Goal: Task Accomplishment & Management: Use online tool/utility

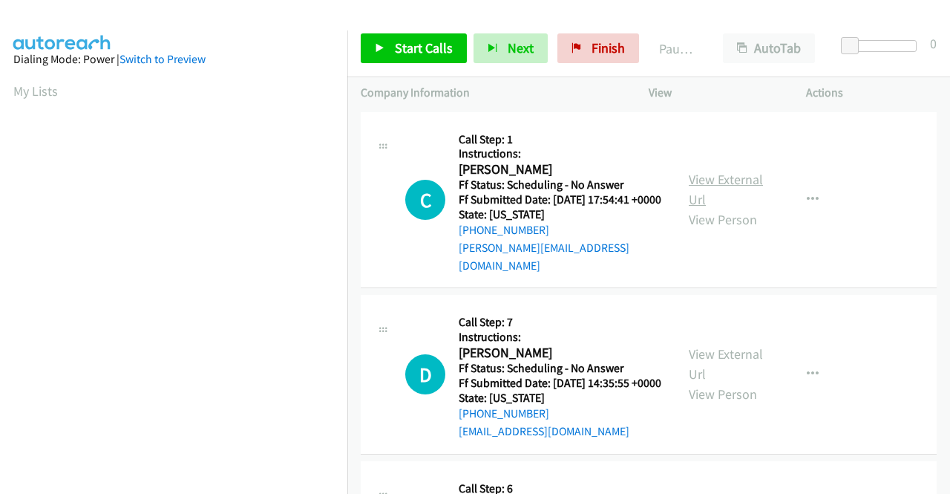
click at [720, 177] on link "View External Url" at bounding box center [726, 189] width 74 height 37
click at [689, 359] on link "View External Url" at bounding box center [726, 363] width 74 height 37
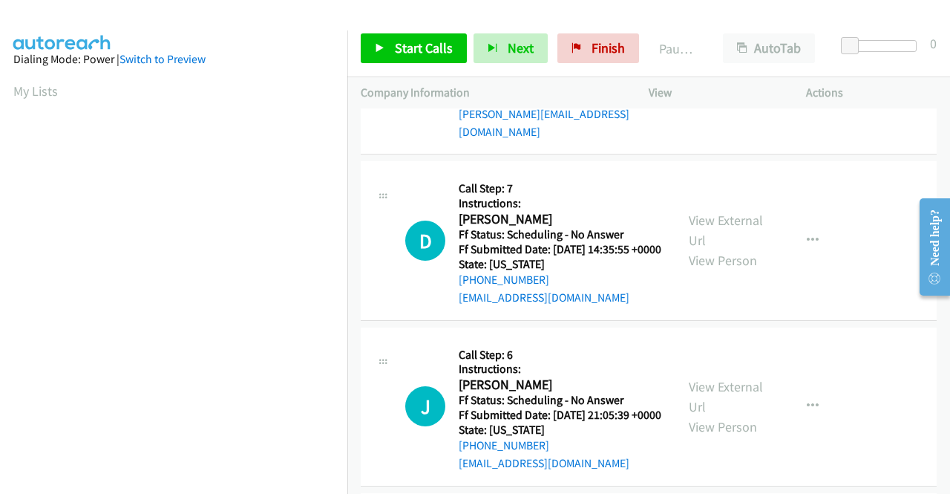
scroll to position [148, 0]
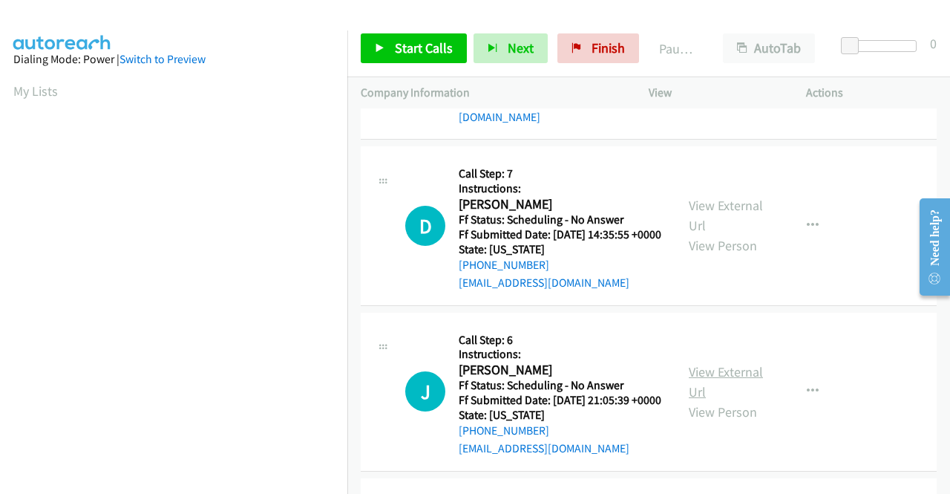
click at [725, 383] on link "View External Url" at bounding box center [726, 381] width 74 height 37
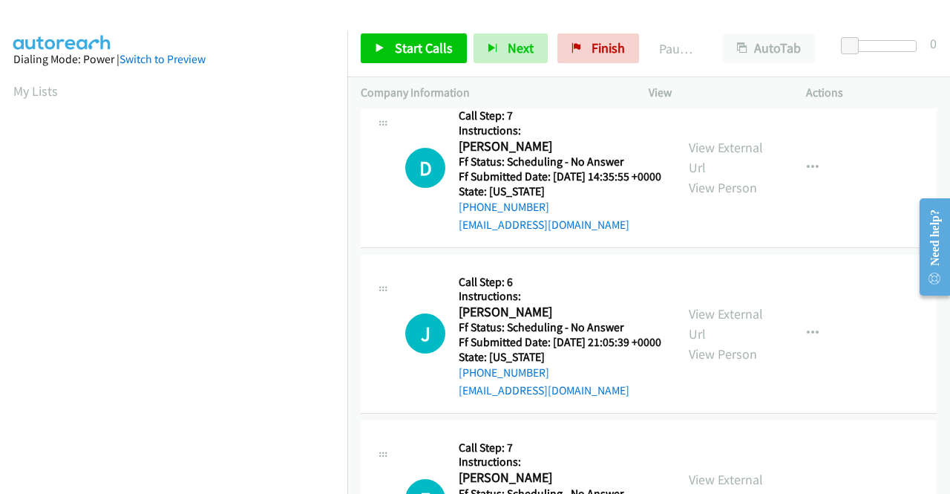
scroll to position [371, 0]
click at [710, 343] on link "View External Url" at bounding box center [726, 324] width 74 height 37
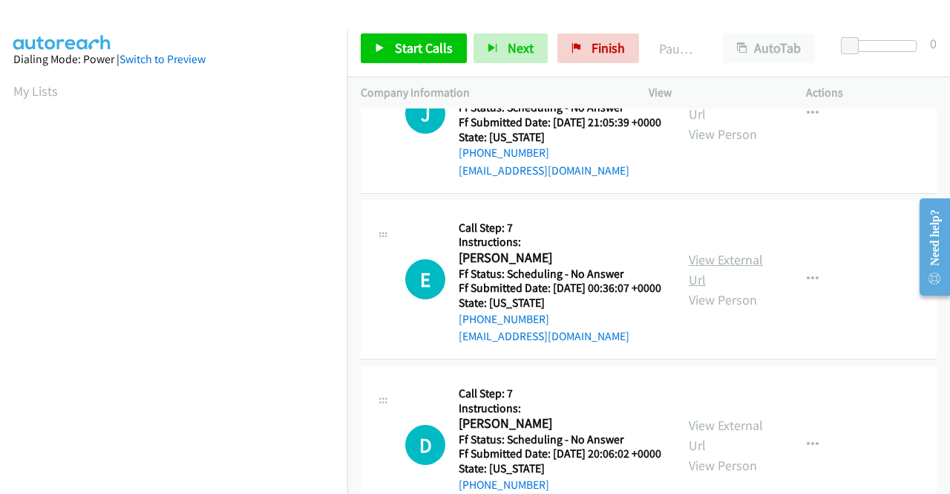
scroll to position [520, 0]
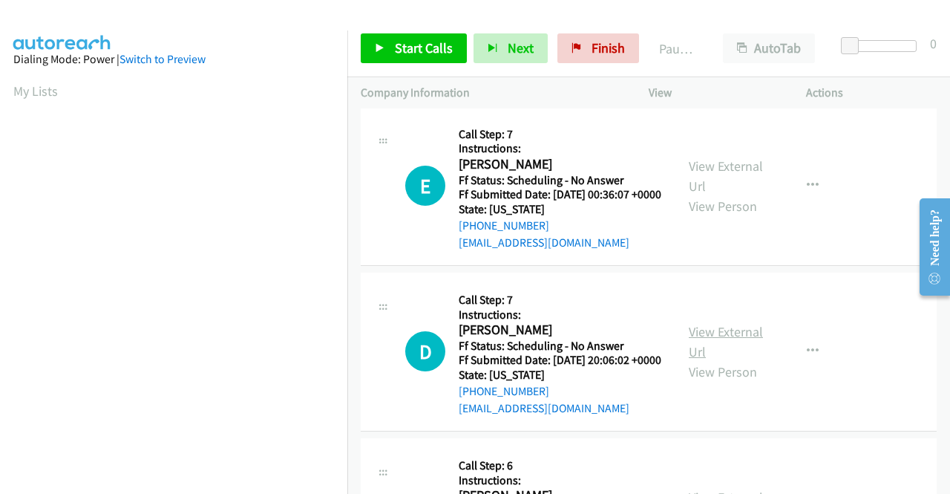
click at [722, 360] on link "View External Url" at bounding box center [726, 341] width 74 height 37
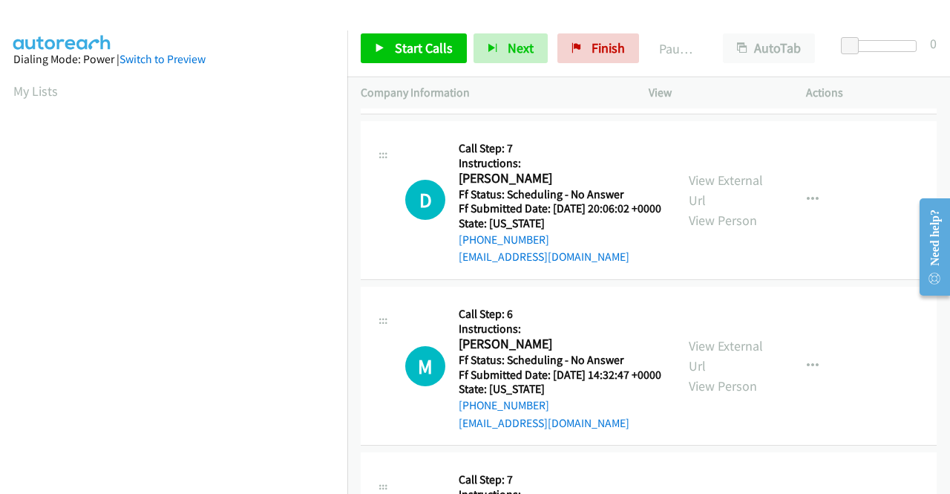
scroll to position [742, 0]
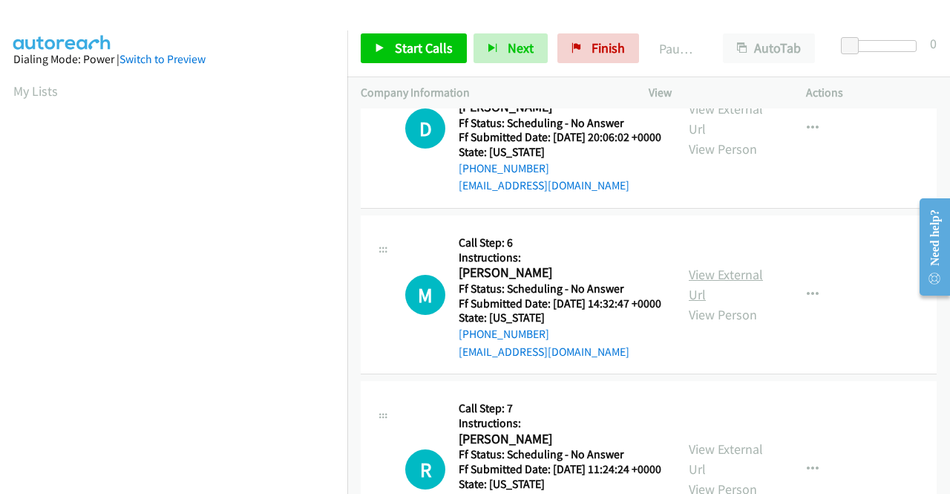
click at [711, 303] on link "View External Url" at bounding box center [726, 284] width 74 height 37
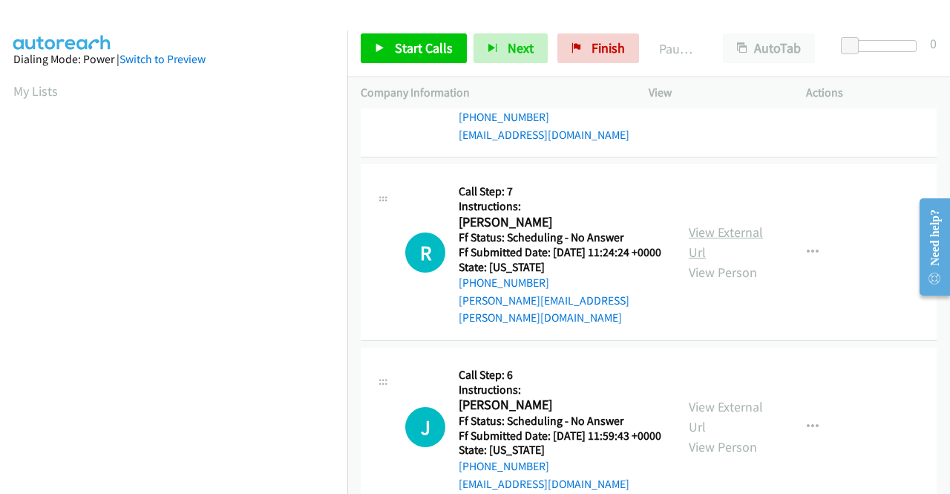
scroll to position [965, 0]
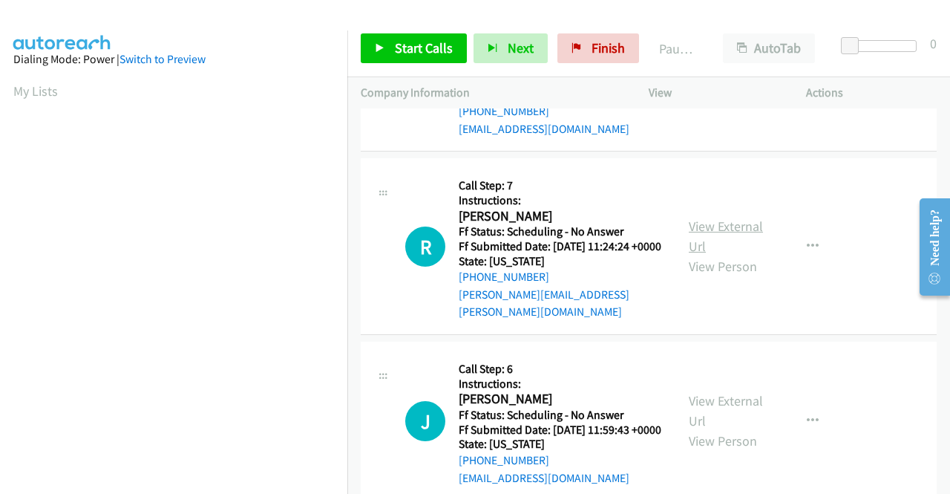
click at [703, 255] on link "View External Url" at bounding box center [726, 236] width 74 height 37
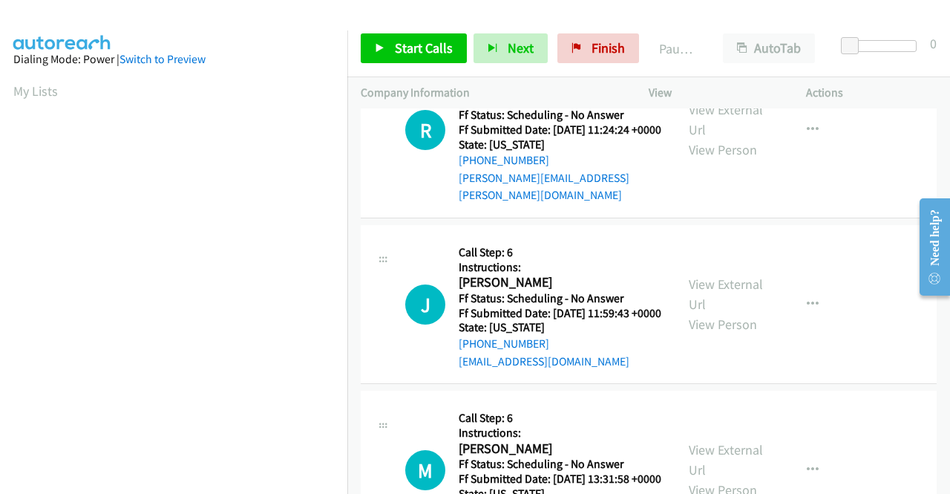
scroll to position [1114, 0]
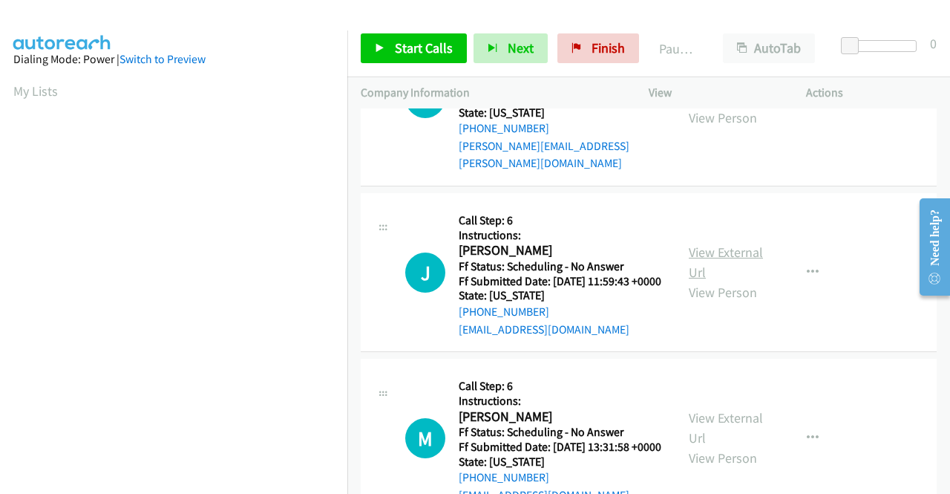
click at [720, 281] on link "View External Url" at bounding box center [726, 262] width 74 height 37
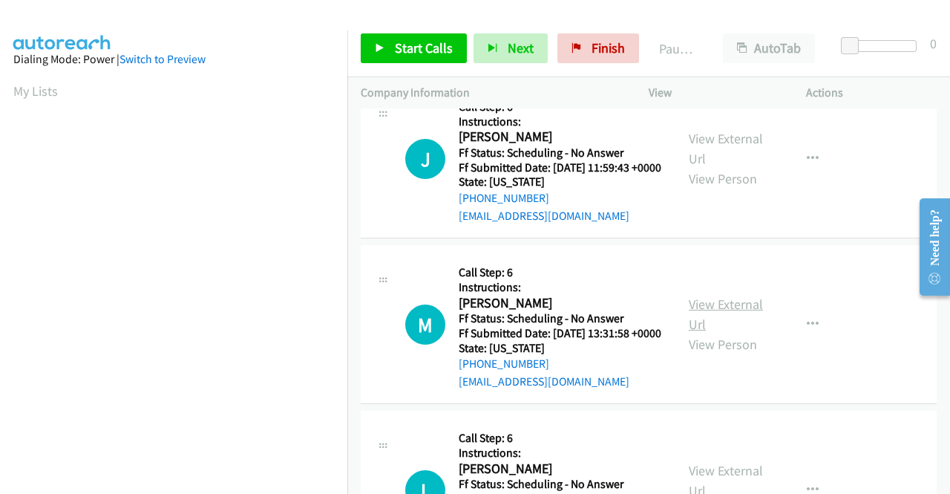
scroll to position [1262, 0]
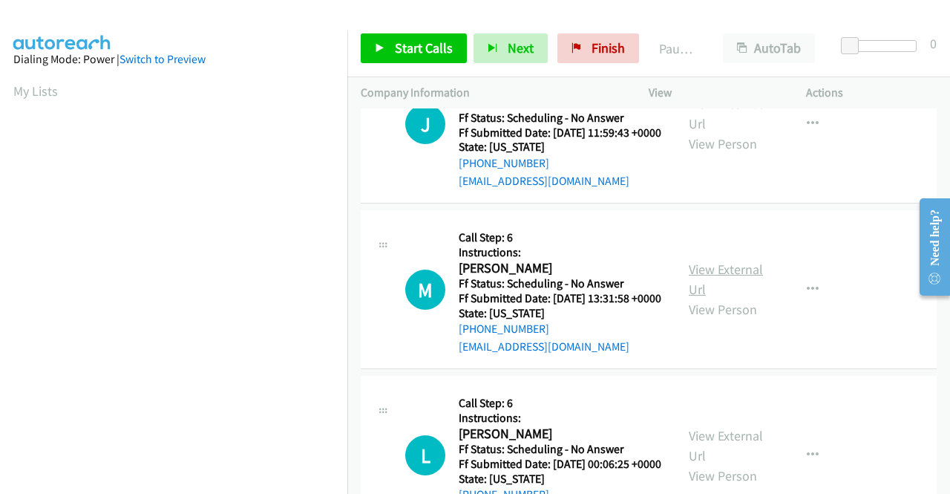
click at [694, 298] on link "View External Url" at bounding box center [726, 279] width 74 height 37
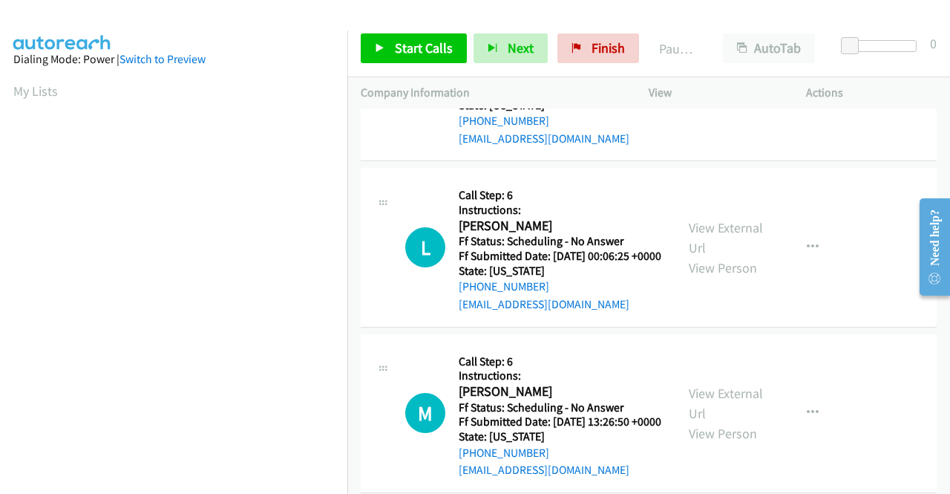
scroll to position [1485, 0]
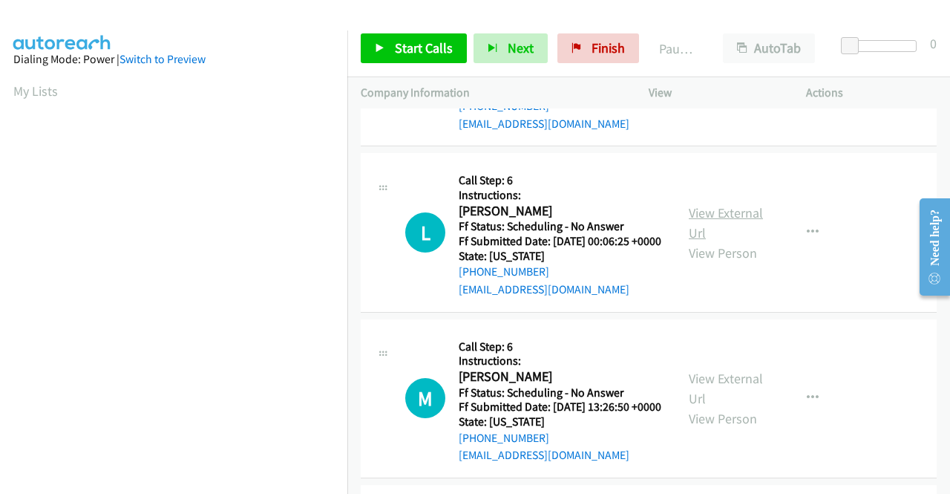
click at [725, 241] on link "View External Url" at bounding box center [726, 222] width 74 height 37
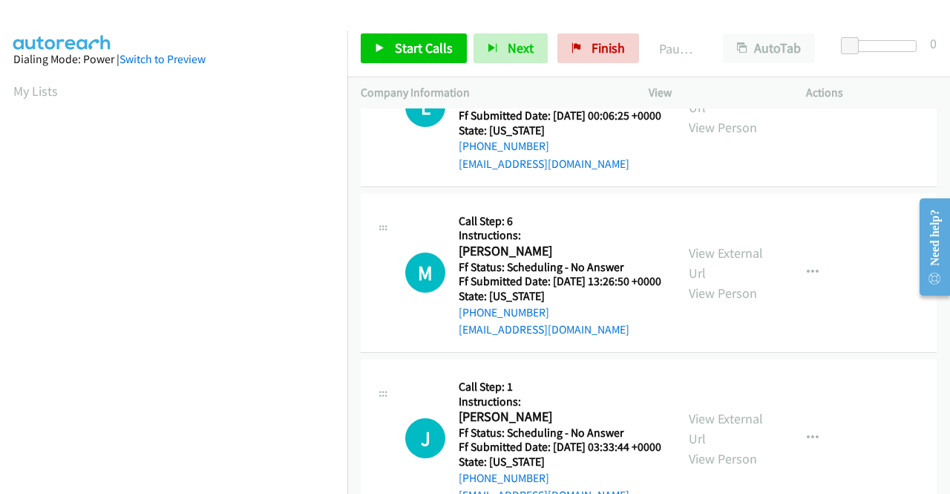
scroll to position [1633, 0]
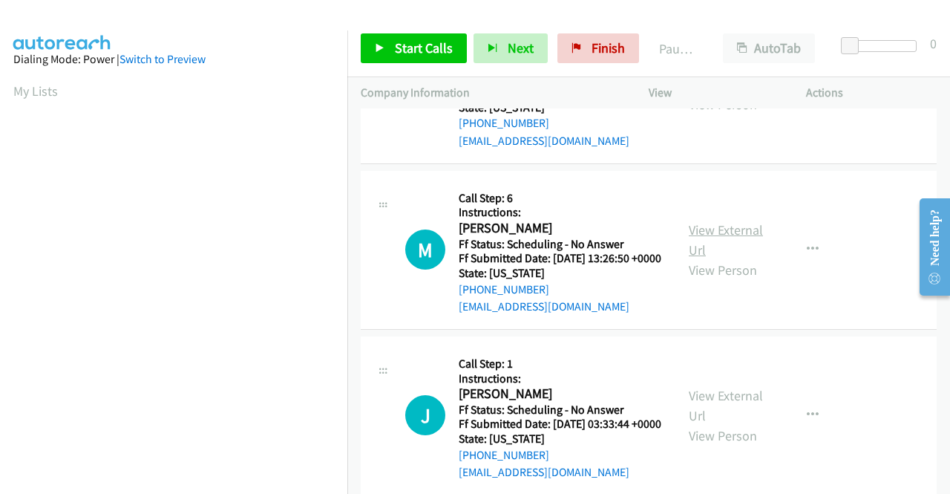
click at [719, 258] on link "View External Url" at bounding box center [726, 239] width 74 height 37
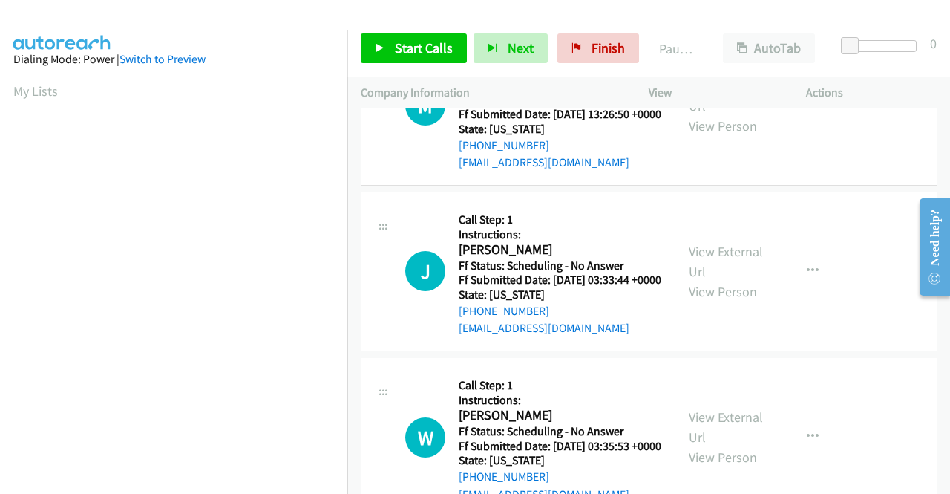
scroll to position [1782, 0]
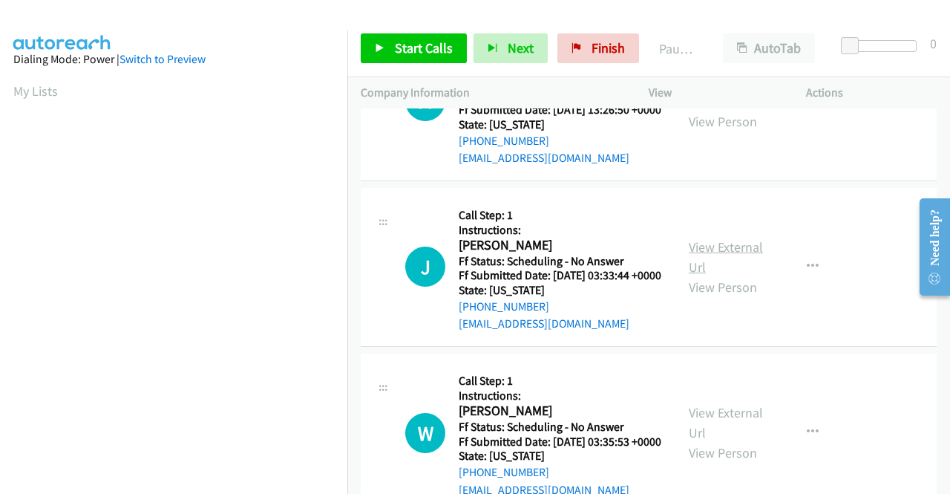
click at [705, 275] on link "View External Url" at bounding box center [726, 256] width 74 height 37
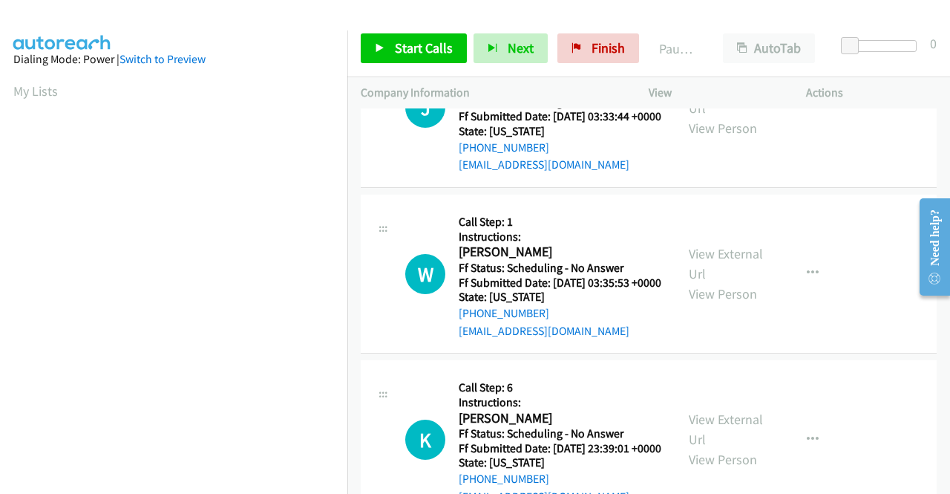
scroll to position [2004, 0]
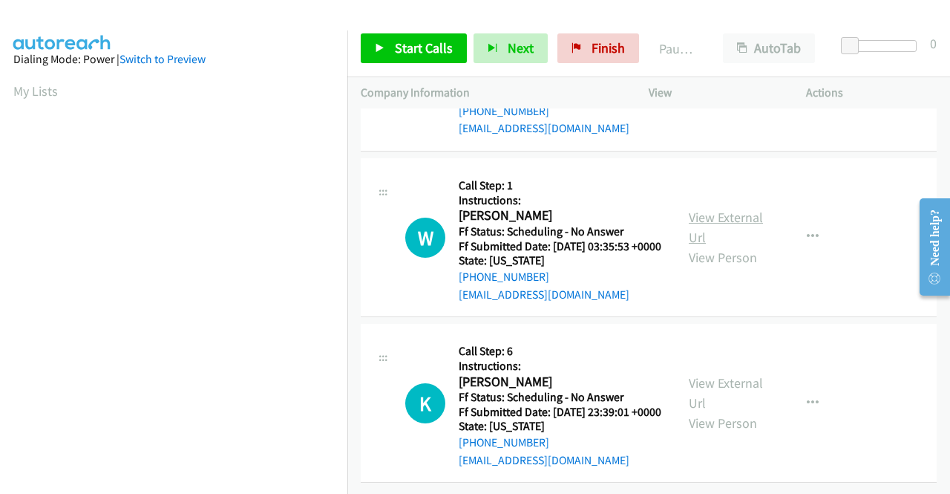
click at [708, 246] on link "View External Url" at bounding box center [726, 227] width 74 height 37
click at [735, 374] on link "View External Url" at bounding box center [726, 392] width 74 height 37
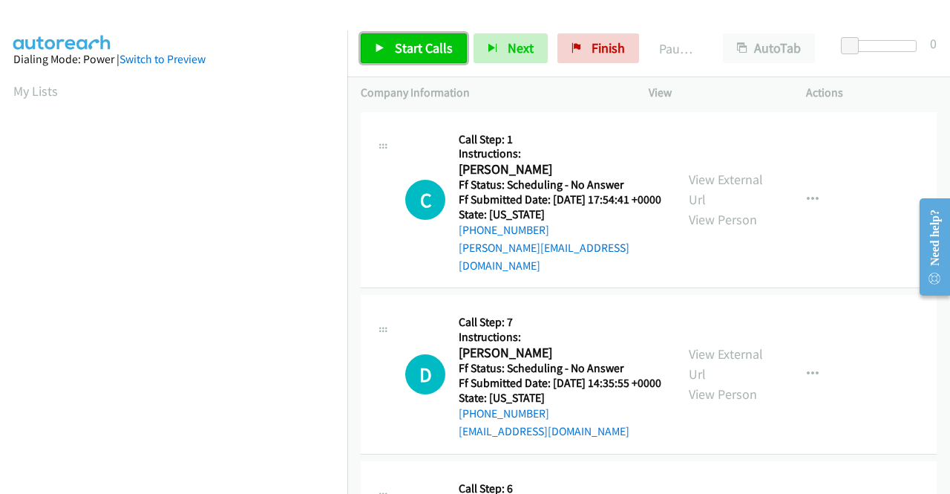
click at [379, 53] on link "Start Calls" at bounding box center [414, 48] width 106 height 30
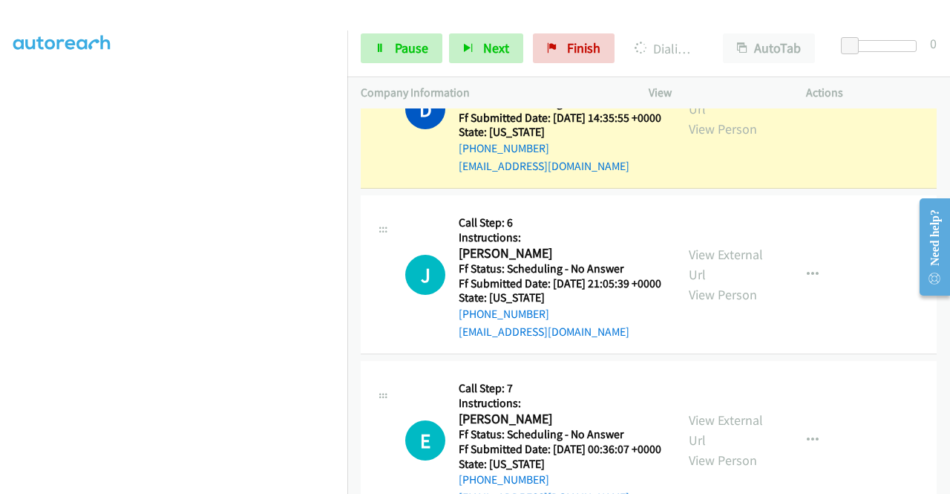
scroll to position [371, 0]
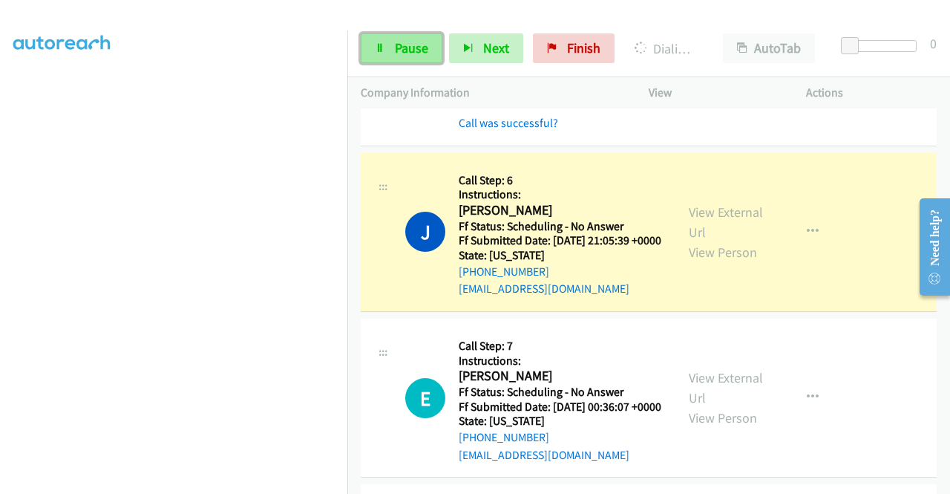
click at [410, 51] on span "Pause" at bounding box center [411, 47] width 33 height 17
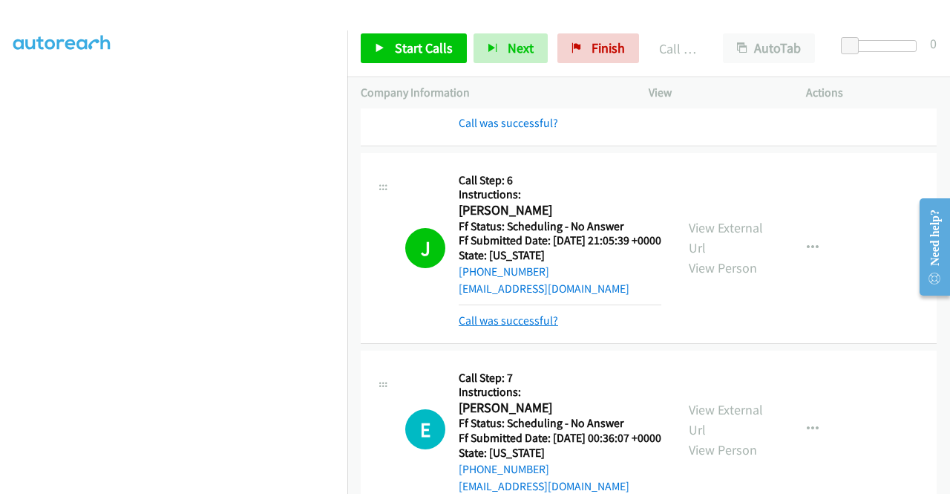
click at [535, 327] on link "Call was successful?" at bounding box center [508, 320] width 99 height 14
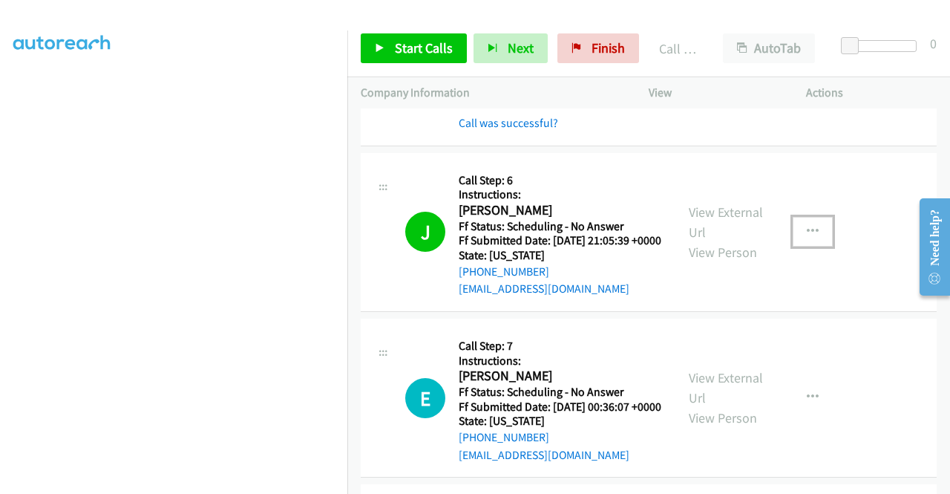
click at [807, 238] on icon "button" at bounding box center [813, 232] width 12 height 12
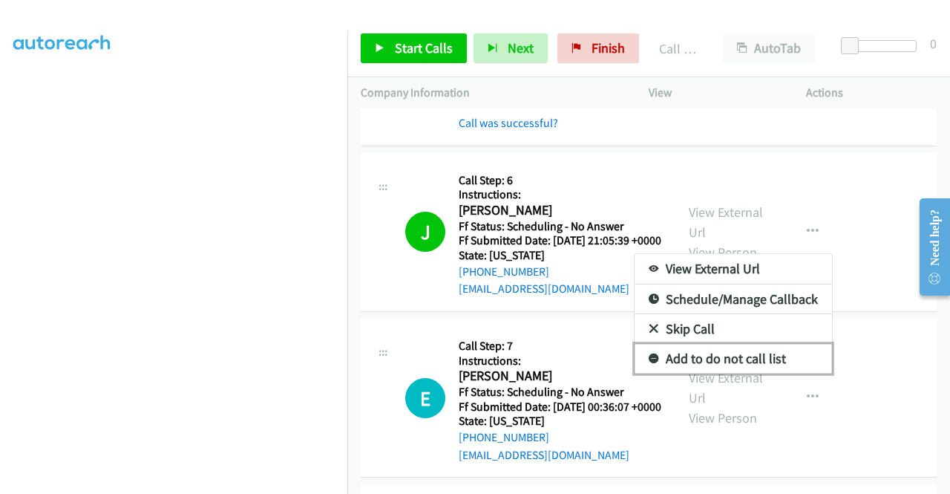
click at [695, 373] on link "Add to do not call list" at bounding box center [733, 359] width 197 height 30
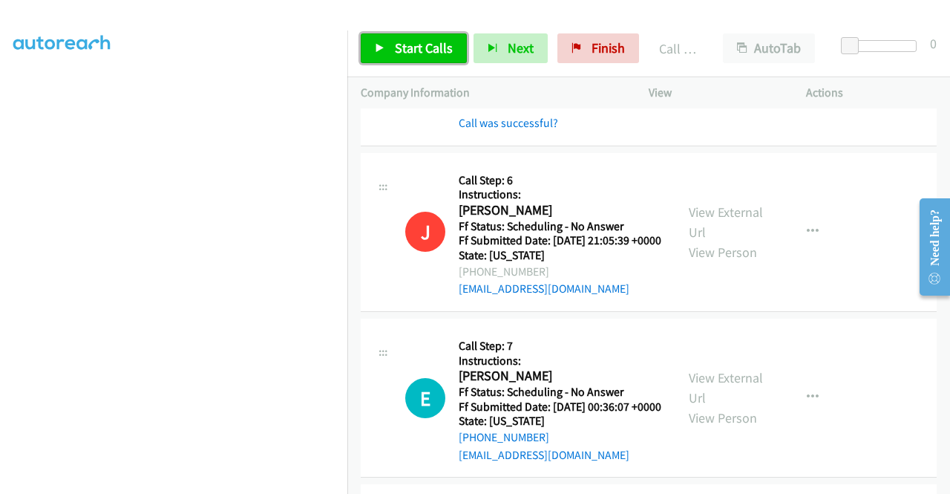
click at [396, 52] on span "Start Calls" at bounding box center [424, 47] width 58 height 17
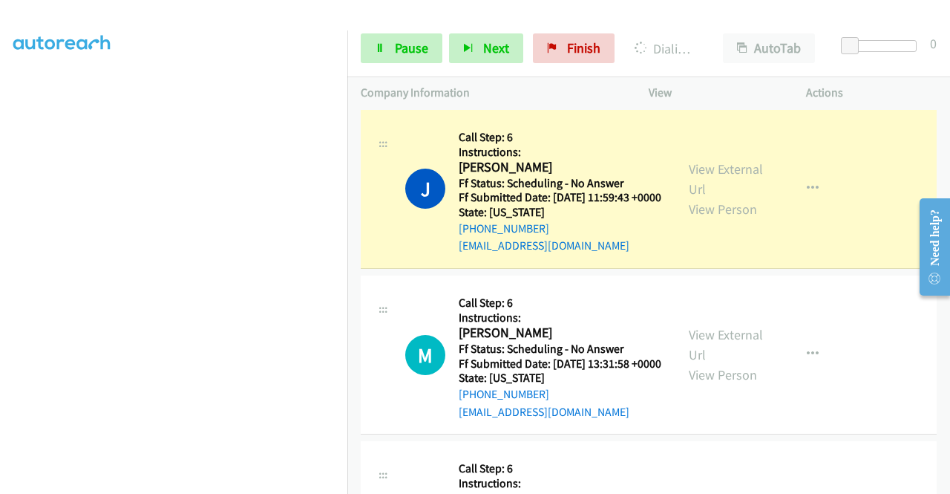
scroll to position [1411, 0]
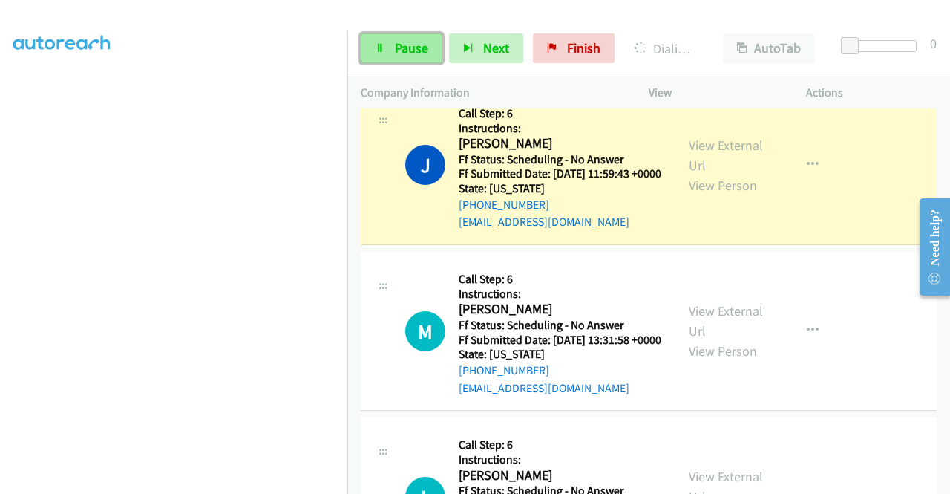
click at [405, 48] on span "Pause" at bounding box center [411, 47] width 33 height 17
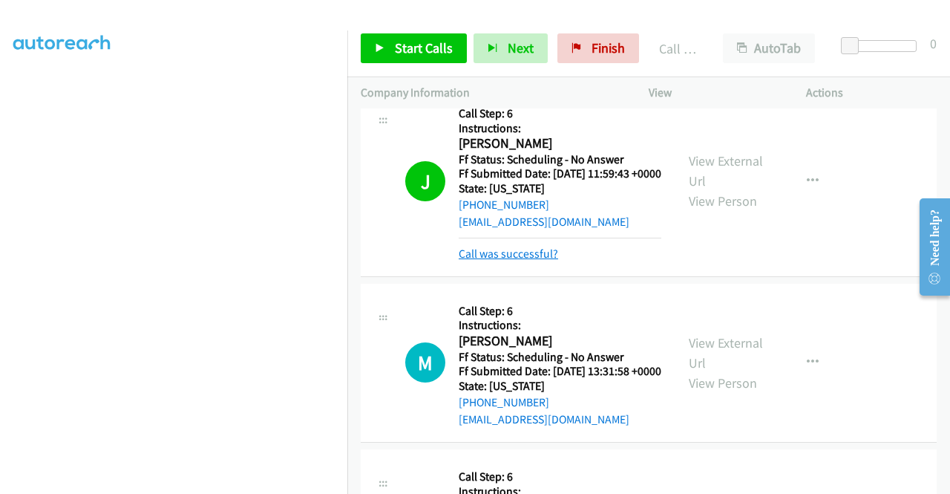
click at [499, 261] on link "Call was successful?" at bounding box center [508, 253] width 99 height 14
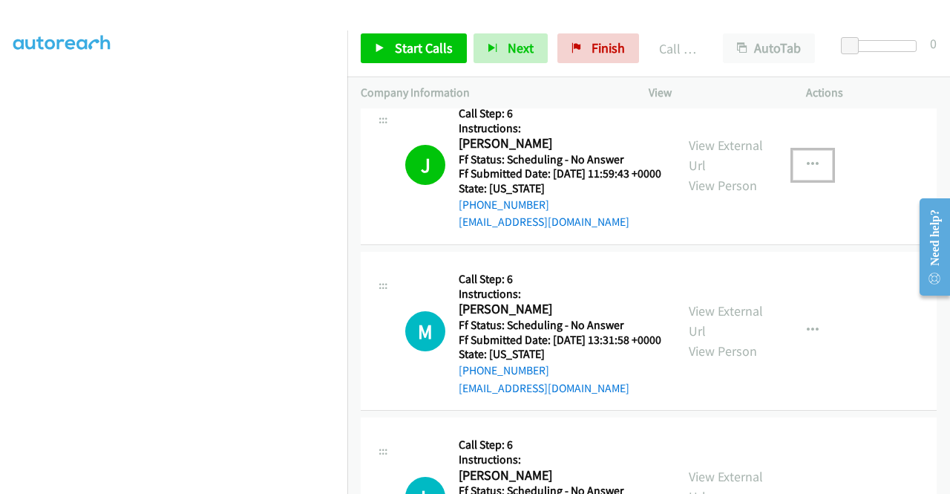
click at [807, 171] on icon "button" at bounding box center [813, 165] width 12 height 12
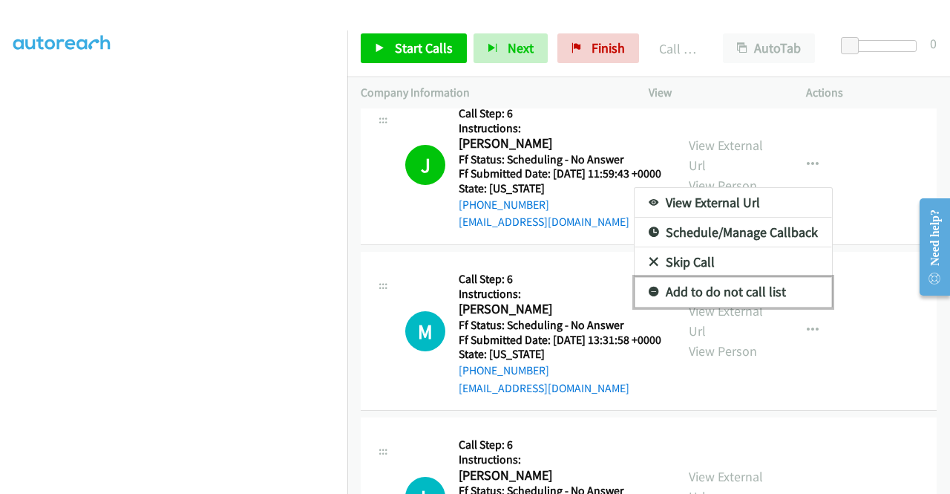
click at [727, 307] on link "Add to do not call list" at bounding box center [733, 292] width 197 height 30
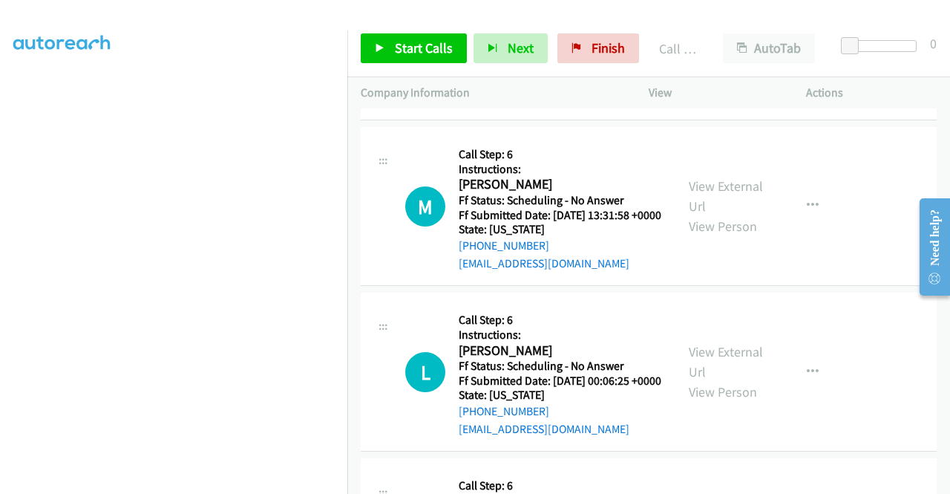
scroll to position [1559, 0]
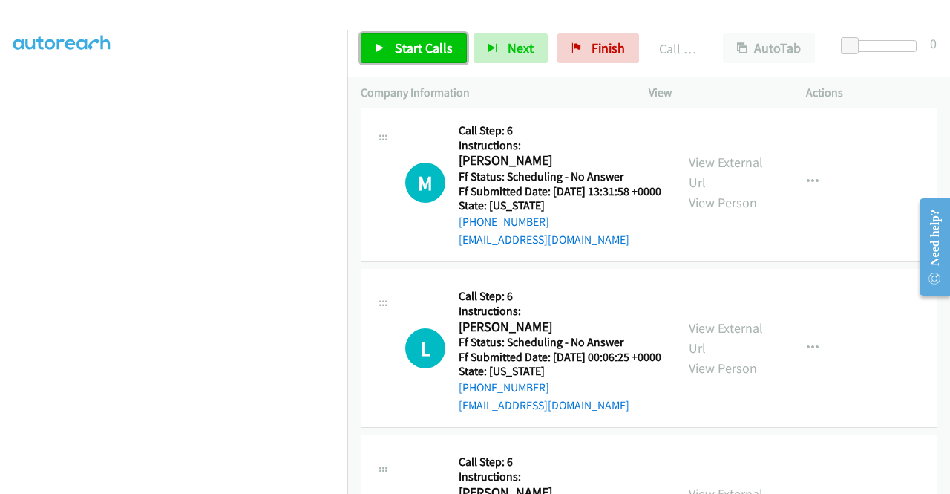
click at [416, 47] on span "Start Calls" at bounding box center [424, 47] width 58 height 17
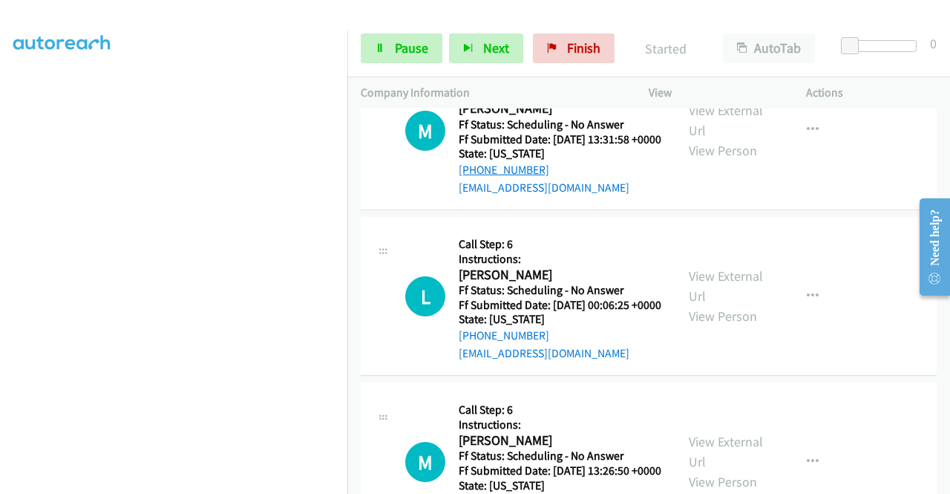
scroll to position [1633, 0]
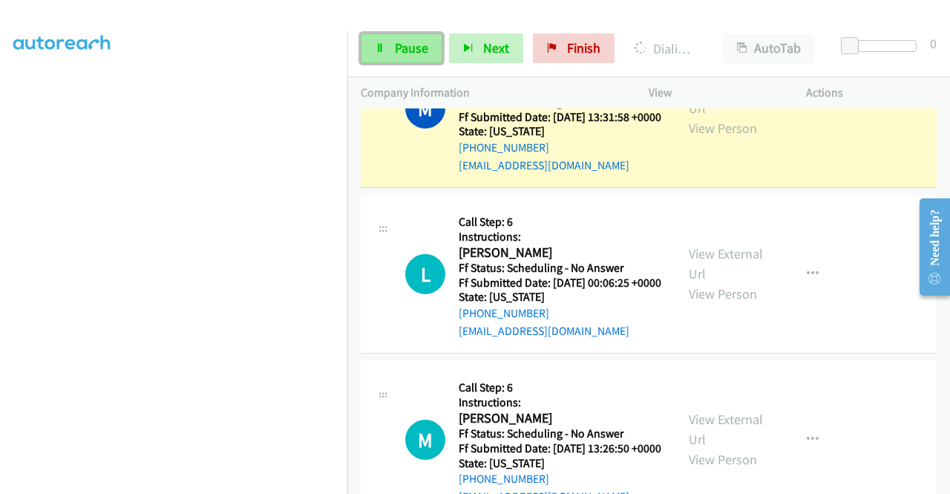
click at [425, 56] on link "Pause" at bounding box center [402, 48] width 82 height 30
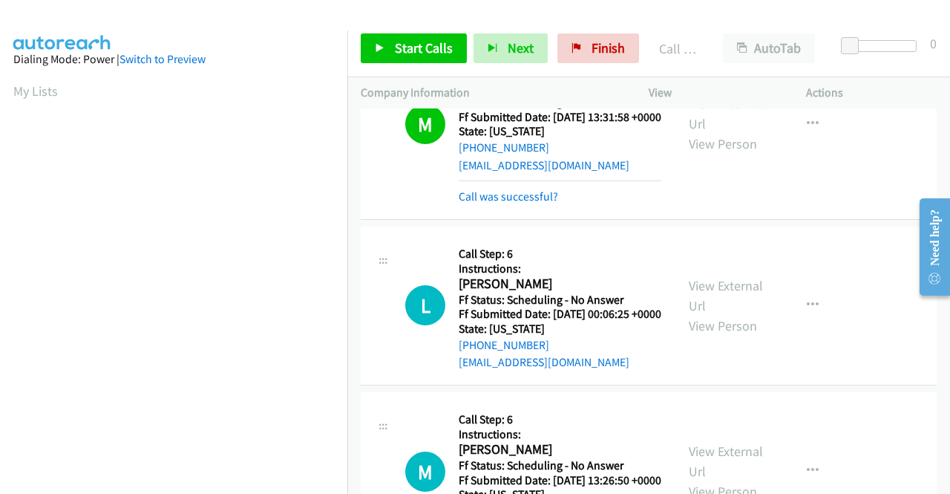
scroll to position [339, 0]
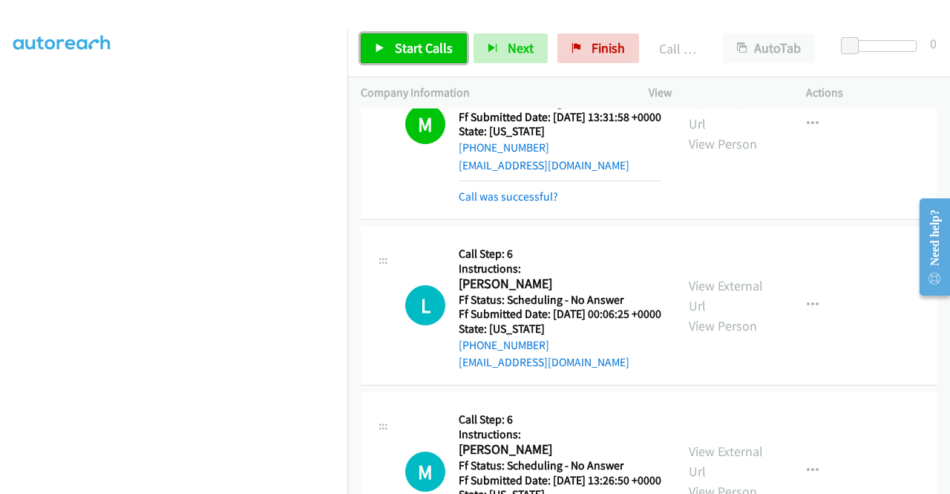
click at [440, 47] on span "Start Calls" at bounding box center [424, 47] width 58 height 17
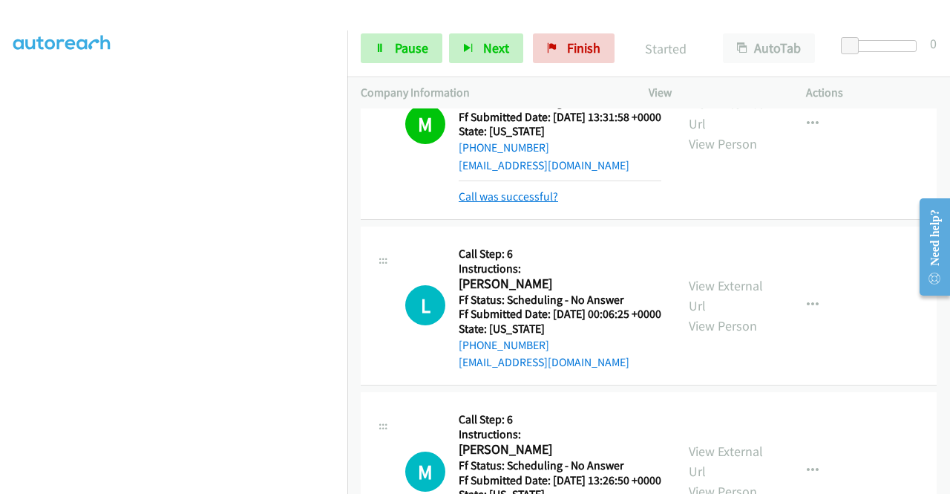
click at [499, 203] on link "Call was successful?" at bounding box center [508, 196] width 99 height 14
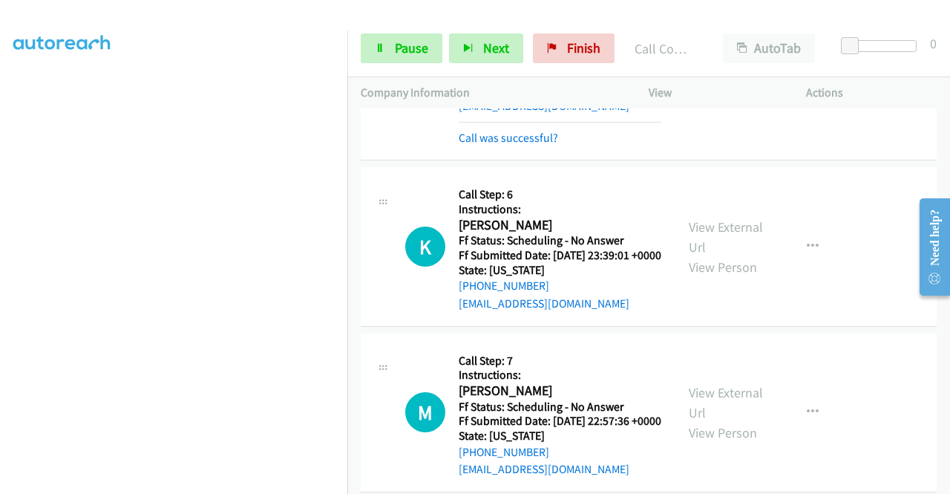
scroll to position [2524, 0]
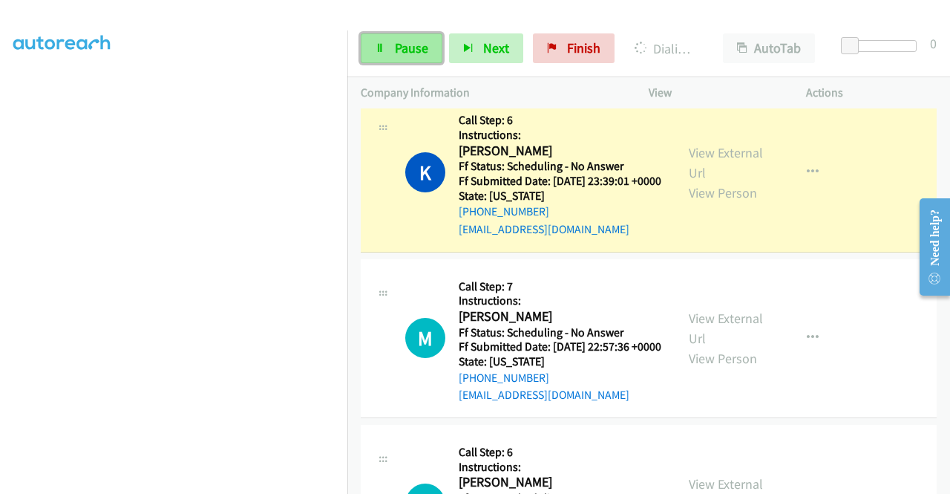
click at [422, 42] on span "Pause" at bounding box center [411, 47] width 33 height 17
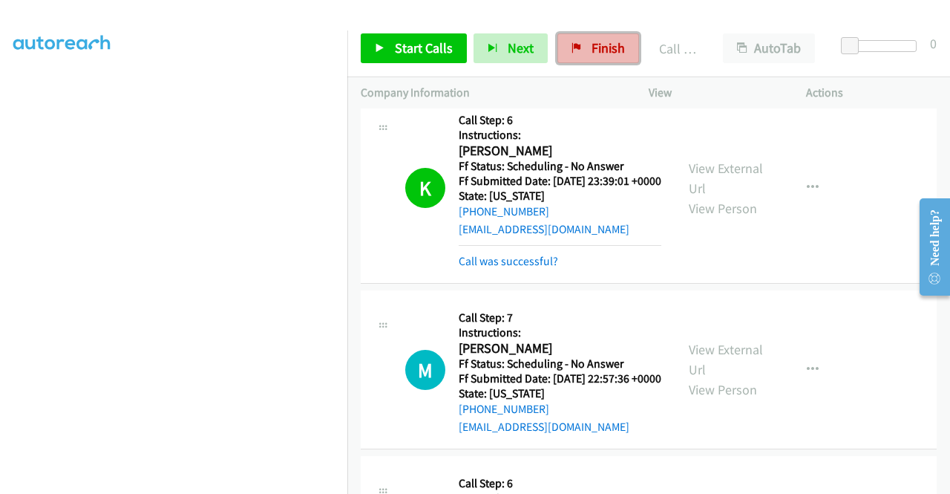
click at [572, 45] on icon at bounding box center [577, 49] width 10 height 10
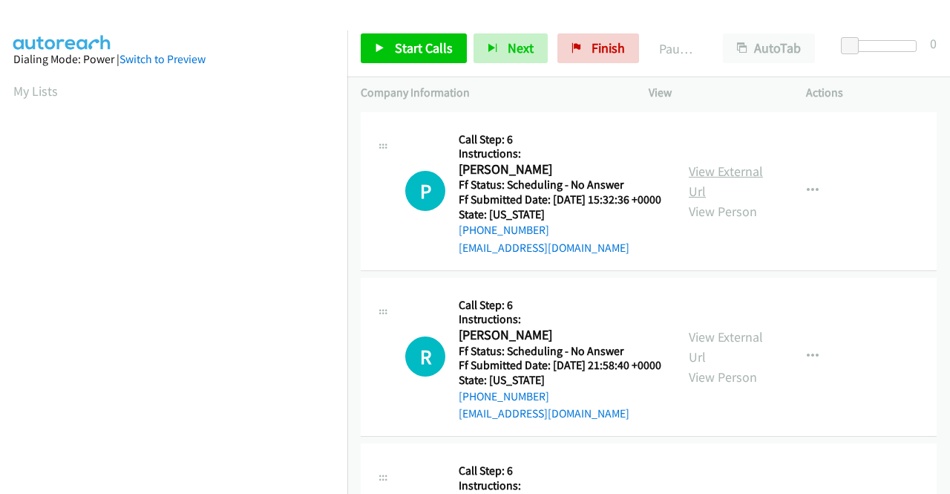
click at [736, 184] on link "View External Url" at bounding box center [726, 181] width 74 height 37
click at [693, 350] on link "View External Url" at bounding box center [726, 346] width 74 height 37
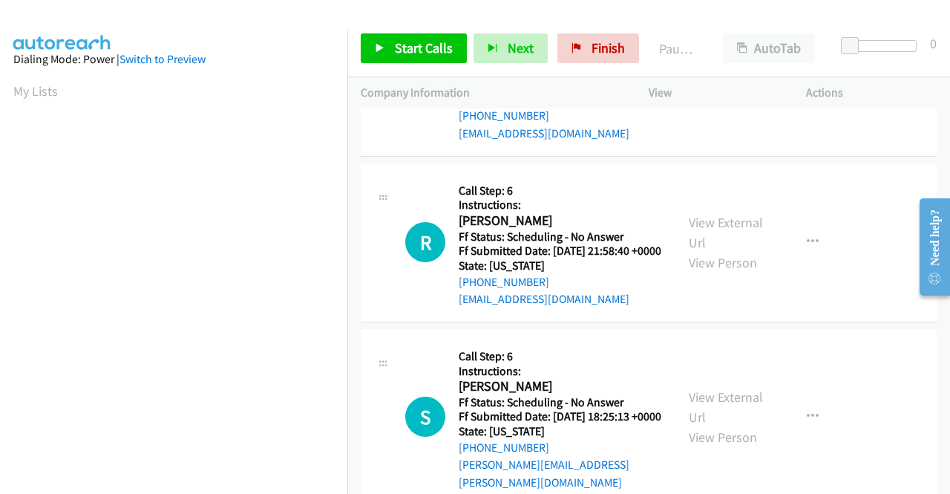
scroll to position [148, 0]
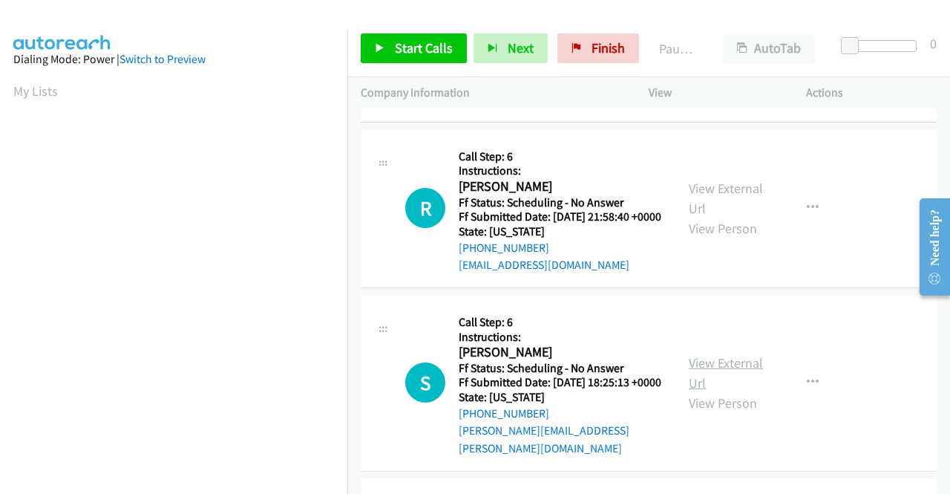
click at [736, 391] on link "View External Url" at bounding box center [726, 372] width 74 height 37
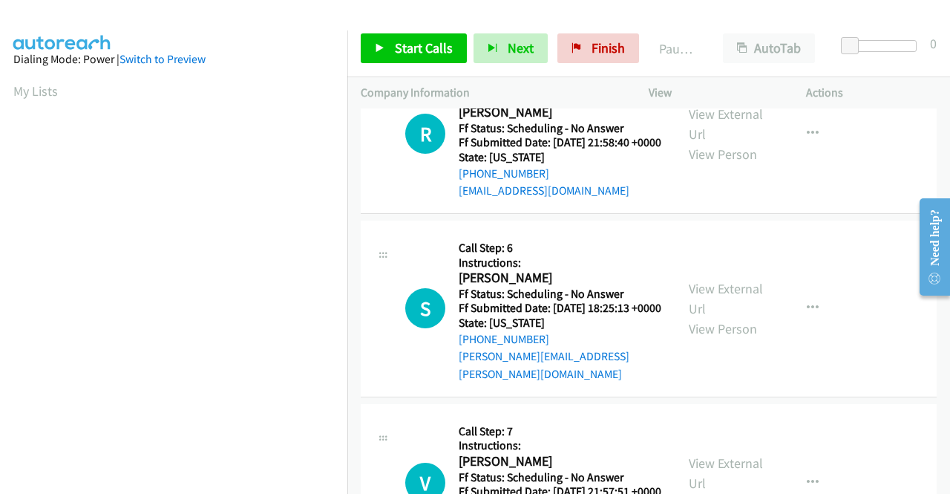
scroll to position [297, 0]
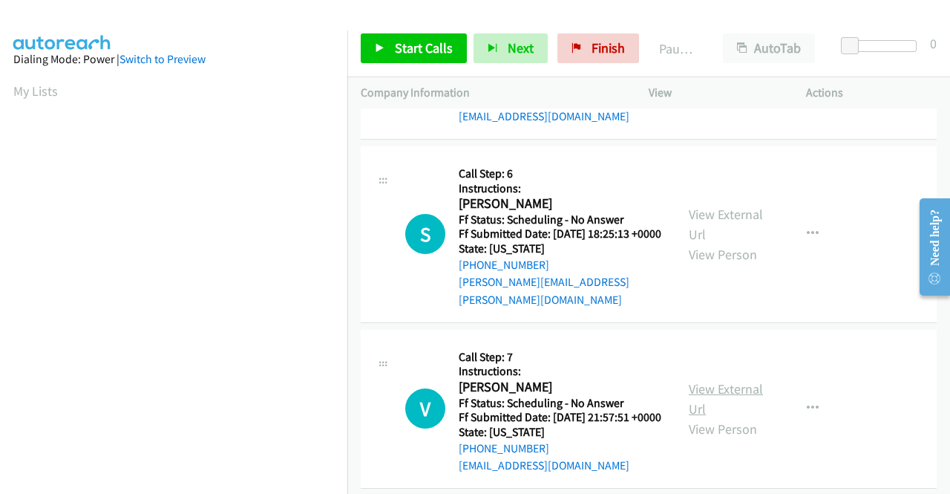
click at [708, 415] on link "View External Url" at bounding box center [726, 398] width 74 height 37
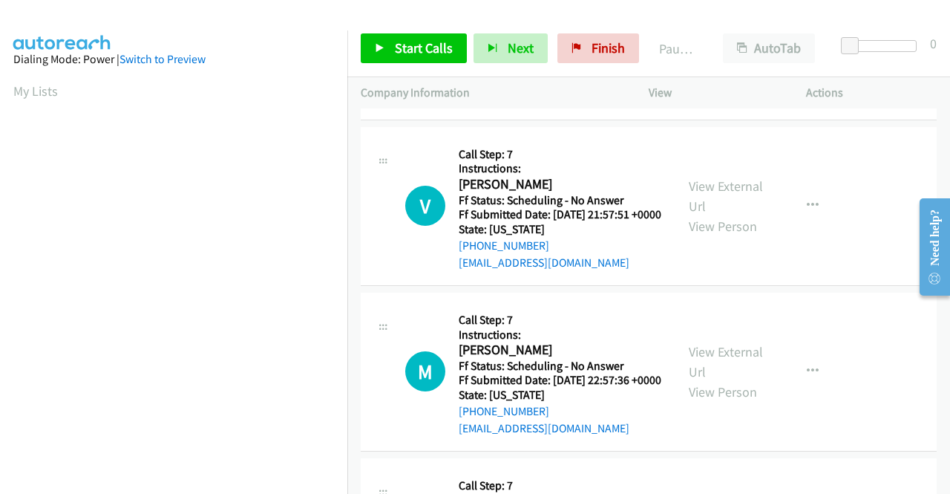
scroll to position [520, 0]
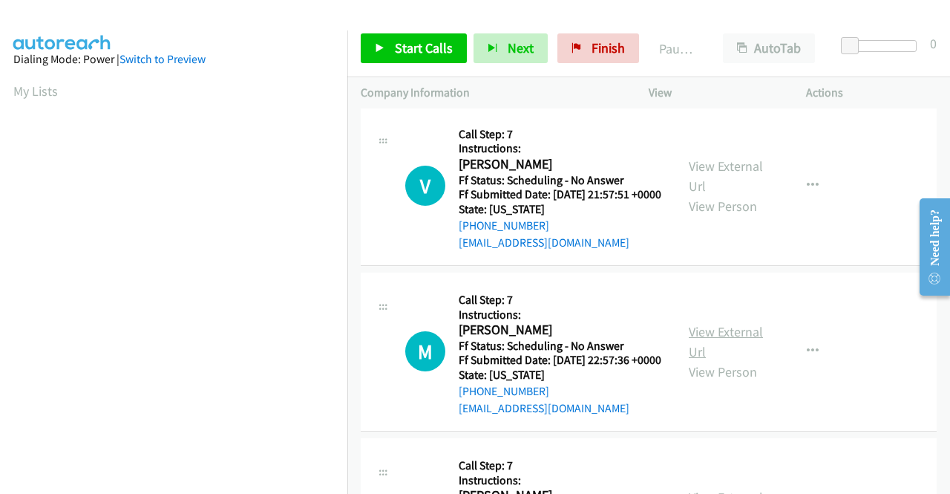
click at [733, 360] on link "View External Url" at bounding box center [726, 341] width 74 height 37
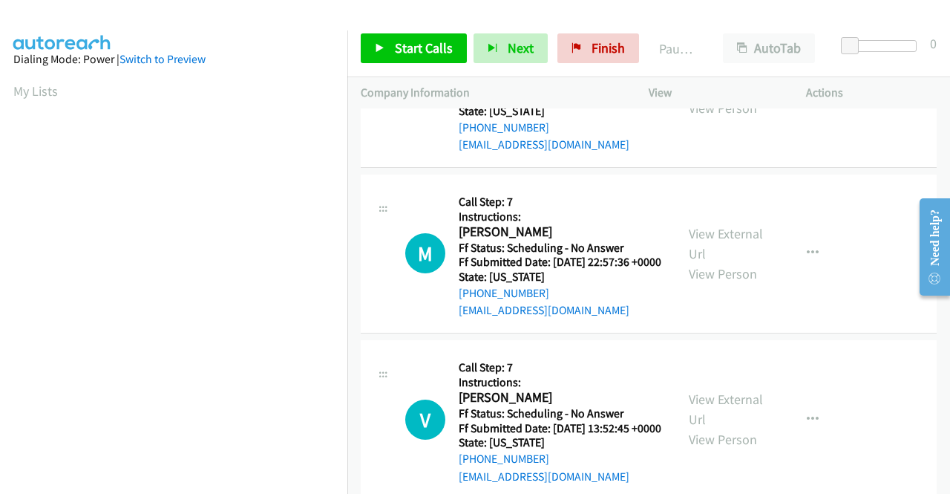
scroll to position [668, 0]
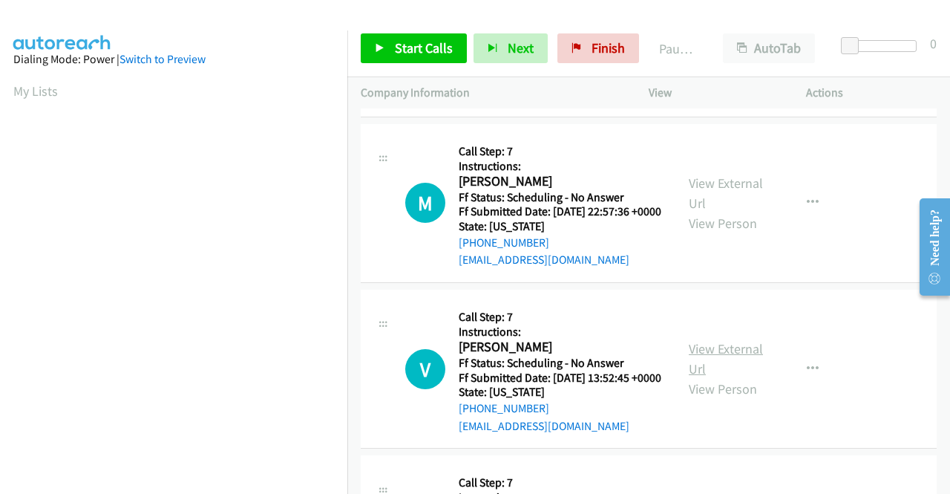
click at [704, 377] on link "View External Url" at bounding box center [726, 358] width 74 height 37
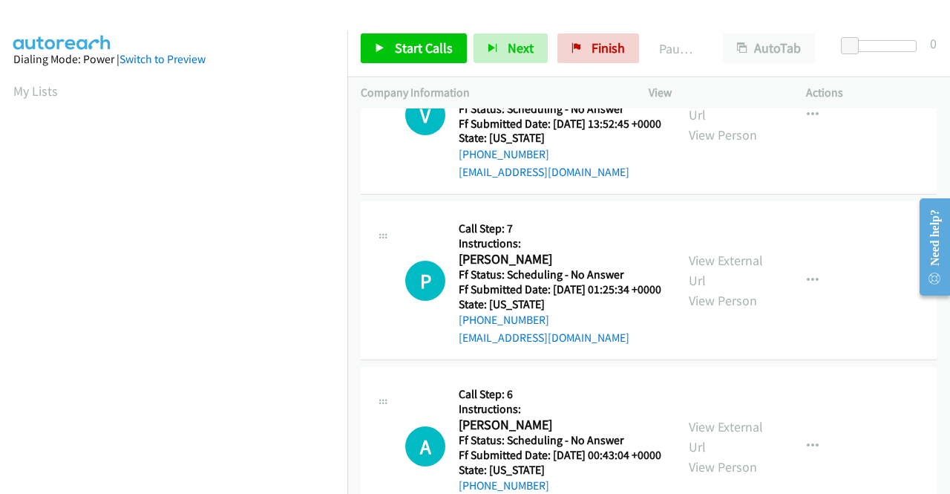
scroll to position [965, 0]
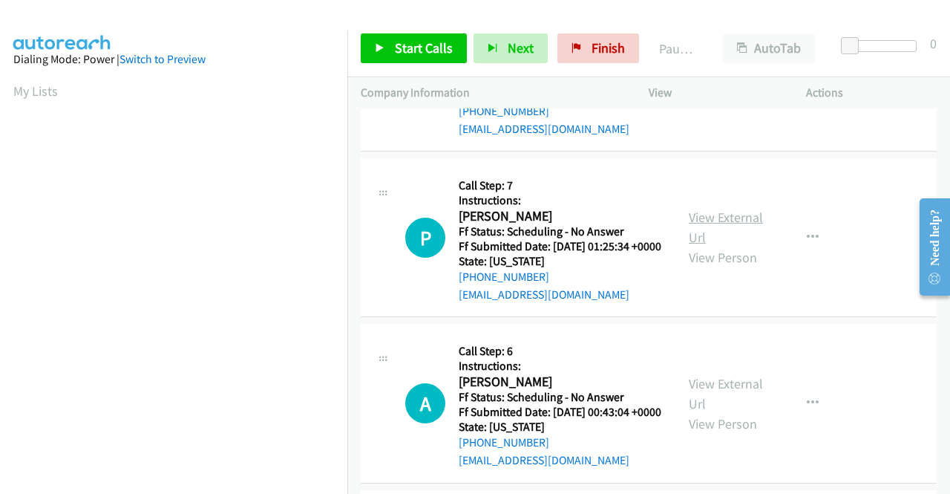
click at [719, 246] on link "View External Url" at bounding box center [726, 227] width 74 height 37
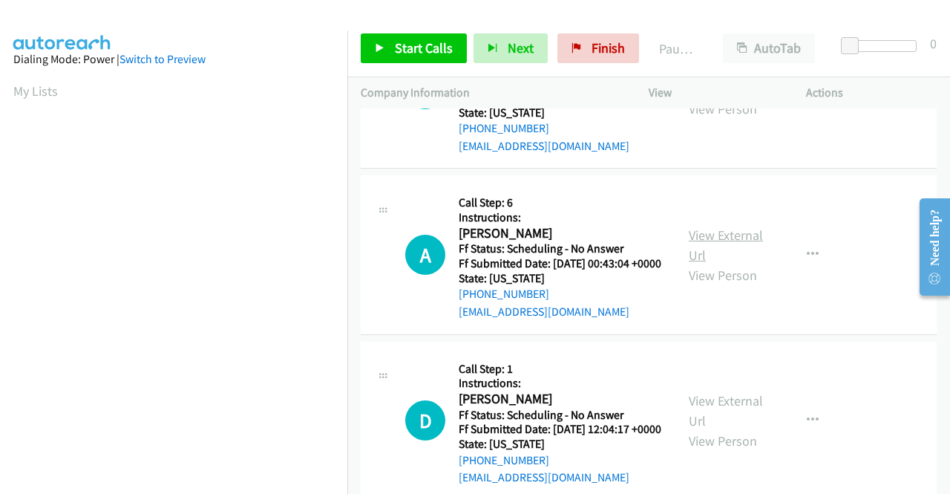
click at [729, 264] on link "View External Url" at bounding box center [726, 244] width 74 height 37
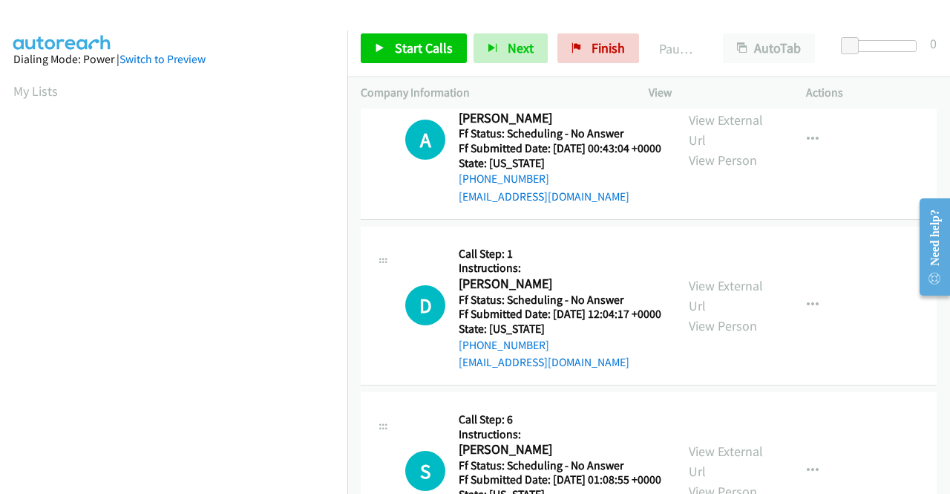
scroll to position [1262, 0]
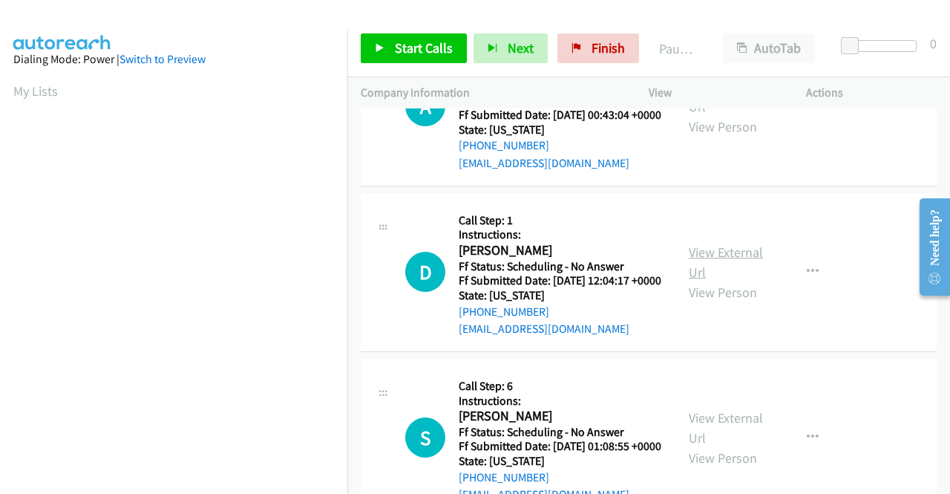
click at [748, 281] on link "View External Url" at bounding box center [726, 262] width 74 height 37
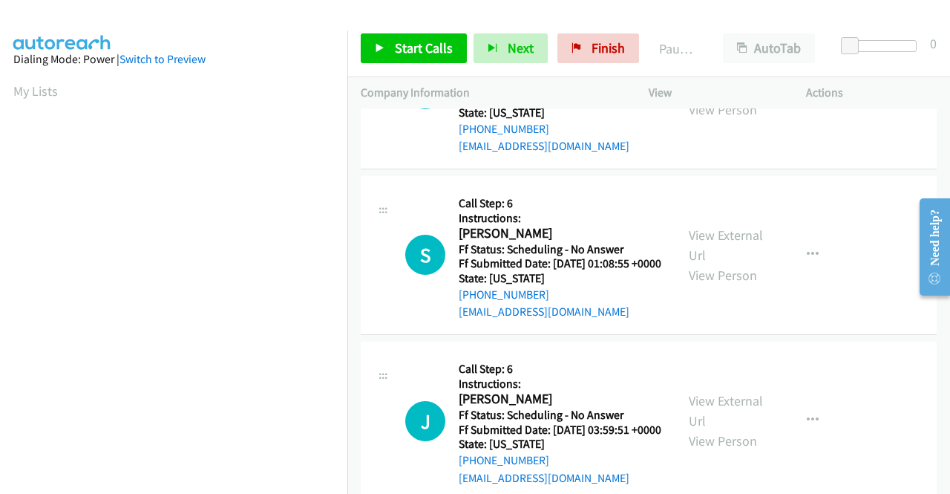
scroll to position [1485, 0]
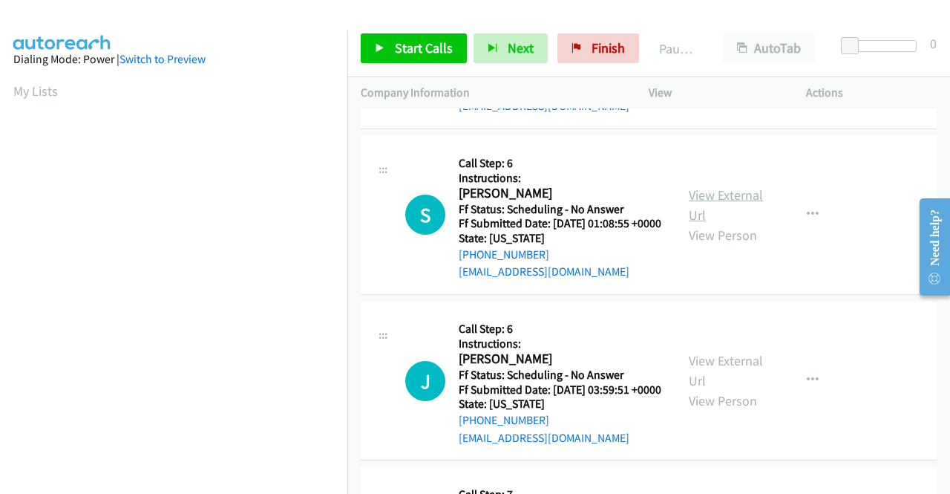
click at [699, 223] on link "View External Url" at bounding box center [726, 204] width 74 height 37
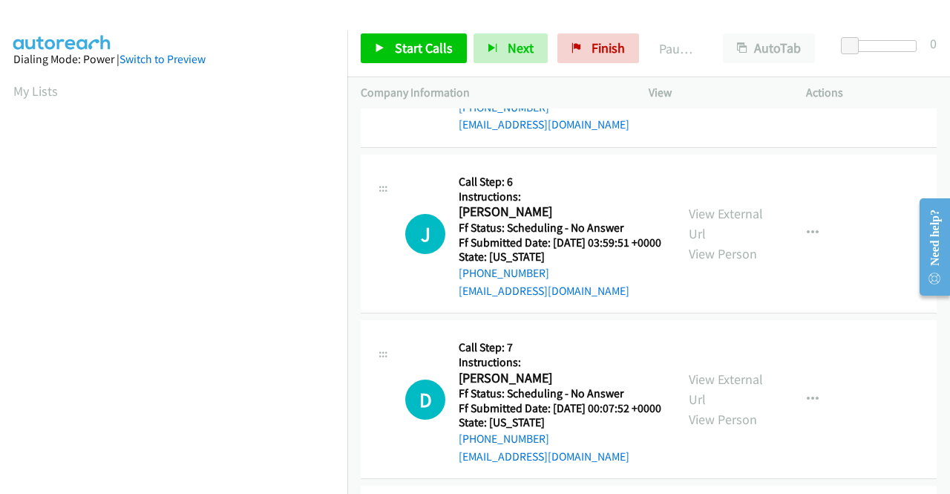
scroll to position [1633, 0]
click at [731, 241] on link "View External Url" at bounding box center [726, 221] width 74 height 37
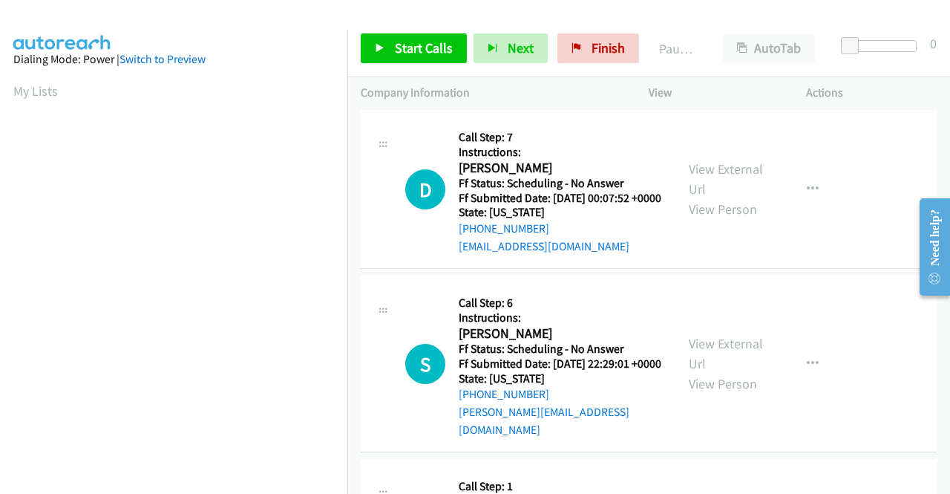
scroll to position [1856, 0]
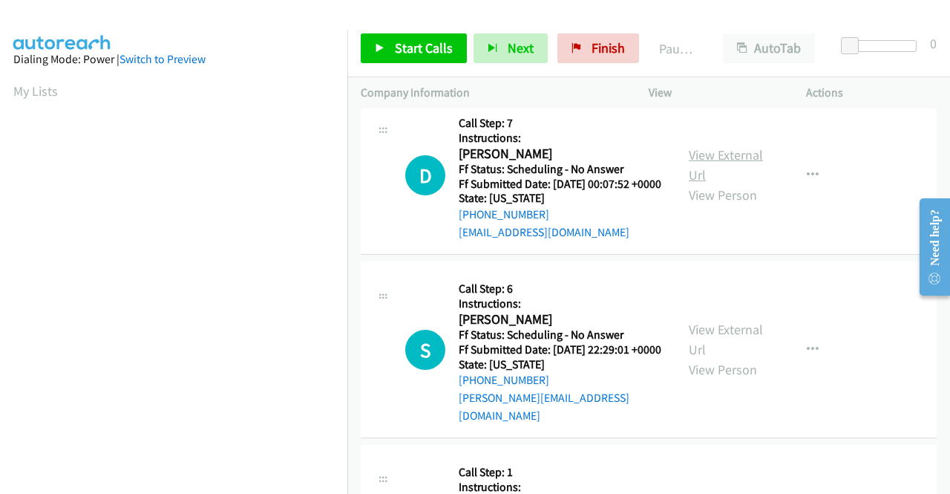
click at [728, 183] on link "View External Url" at bounding box center [726, 164] width 74 height 37
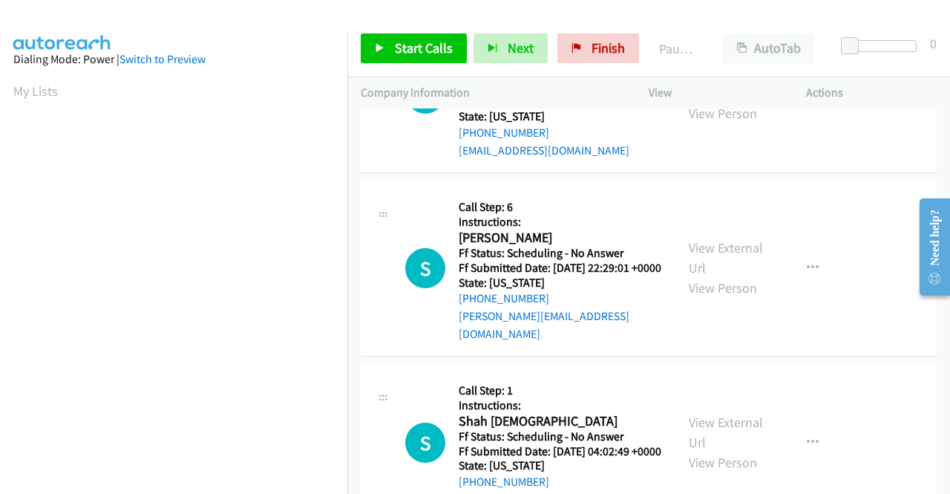
scroll to position [2004, 0]
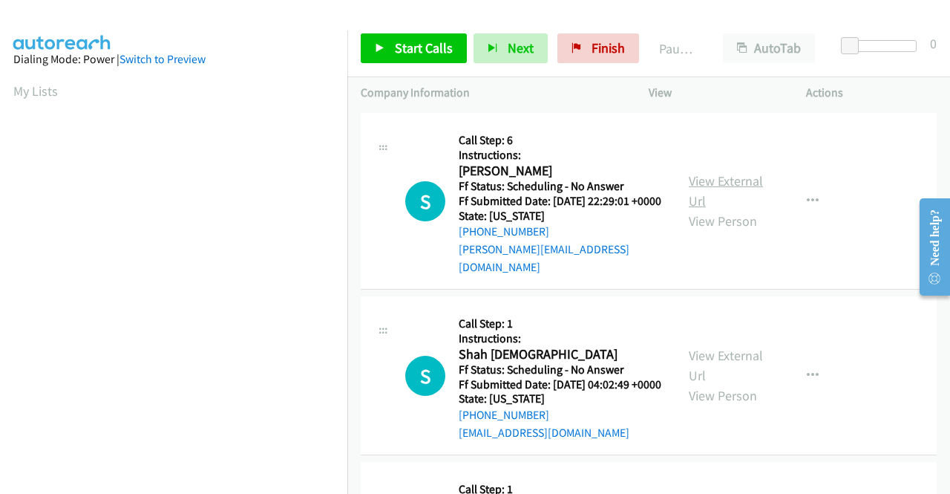
click at [727, 209] on link "View External Url" at bounding box center [726, 190] width 74 height 37
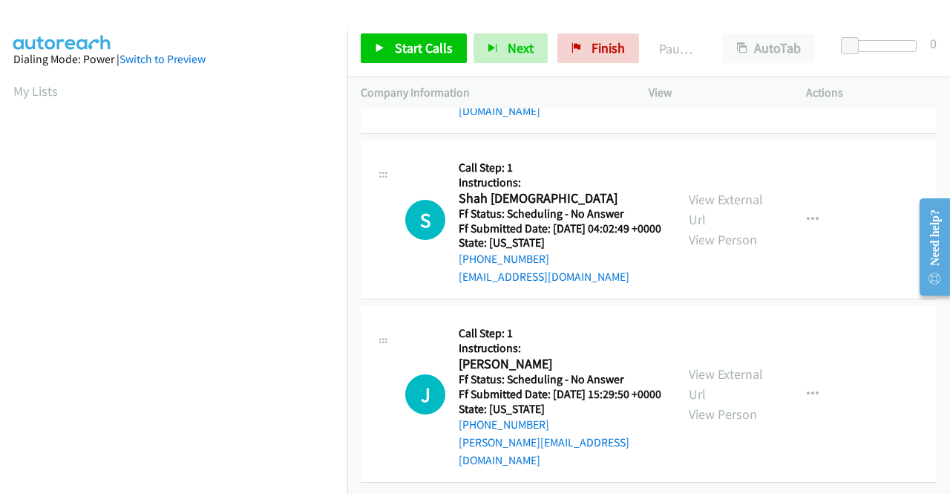
scroll to position [2227, 0]
click at [697, 228] on link "View External Url" at bounding box center [726, 209] width 74 height 37
click at [722, 365] on link "View External Url" at bounding box center [726, 383] width 74 height 37
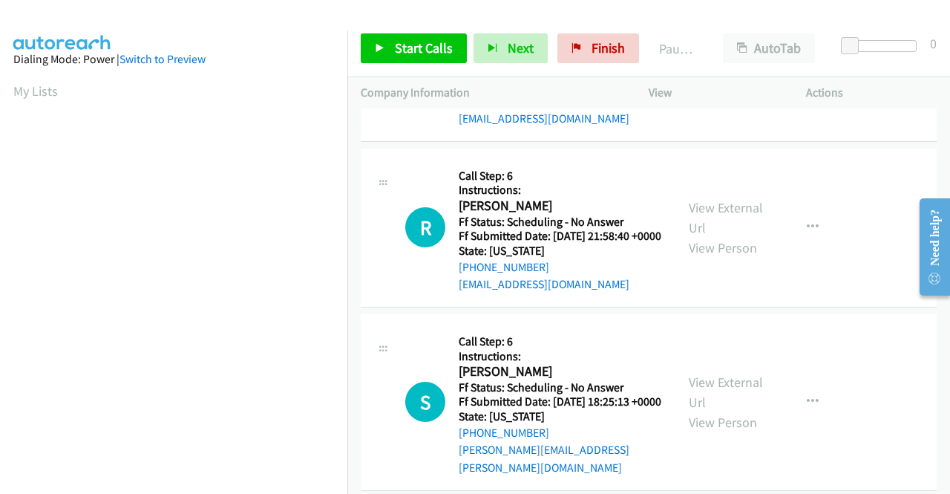
scroll to position [0, 0]
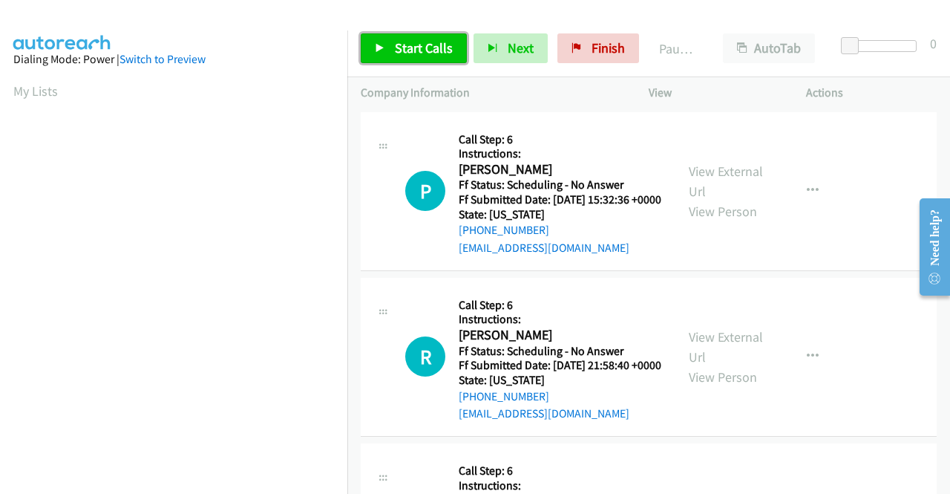
click at [440, 42] on span "Start Calls" at bounding box center [424, 47] width 58 height 17
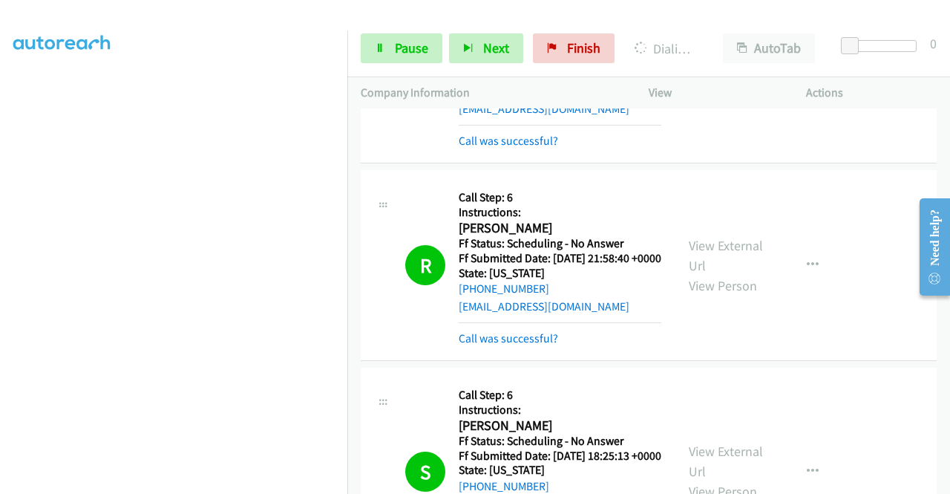
scroll to position [148, 0]
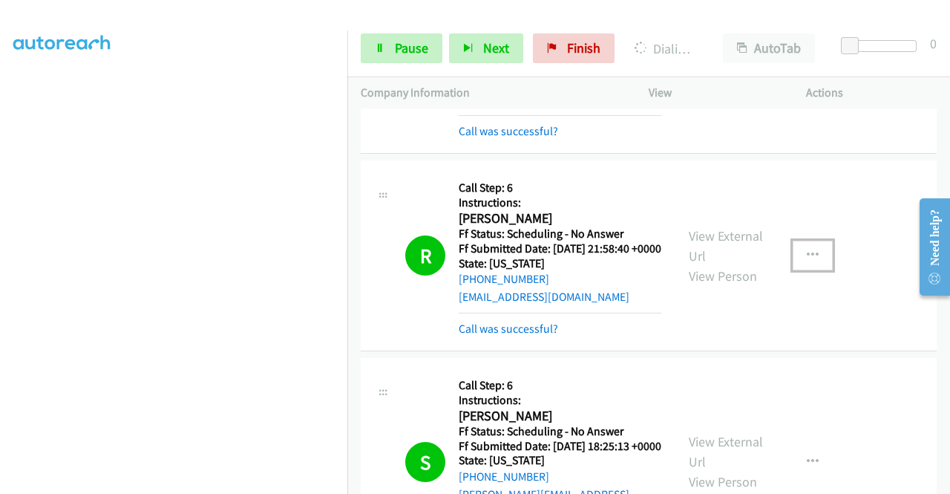
click at [812, 270] on button "button" at bounding box center [813, 256] width 40 height 30
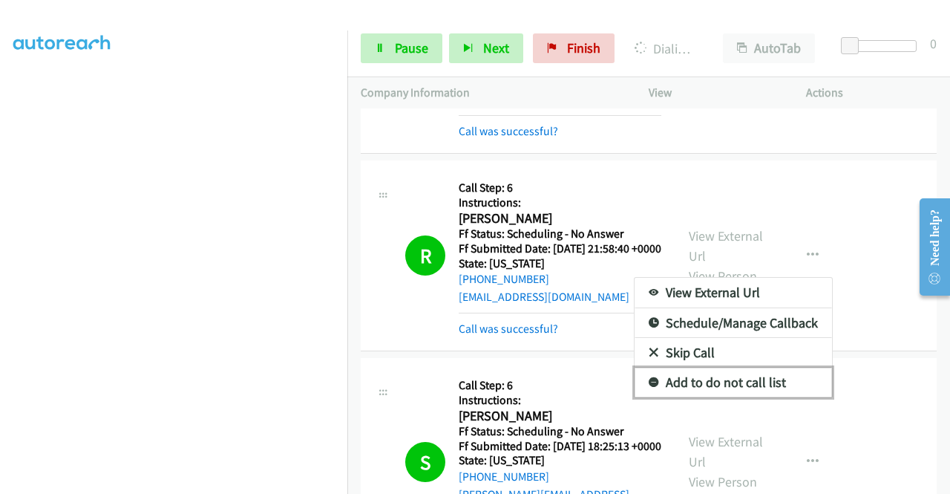
click at [763, 397] on link "Add to do not call list" at bounding box center [733, 382] width 197 height 30
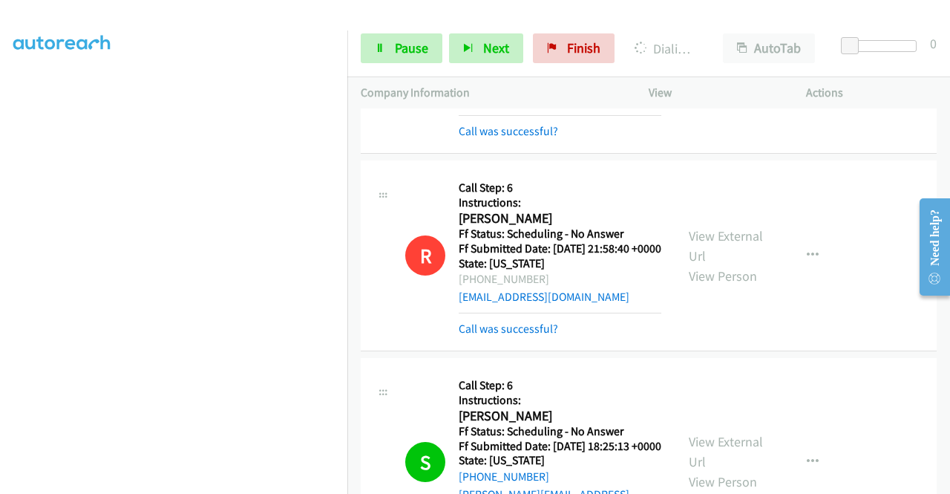
scroll to position [223, 0]
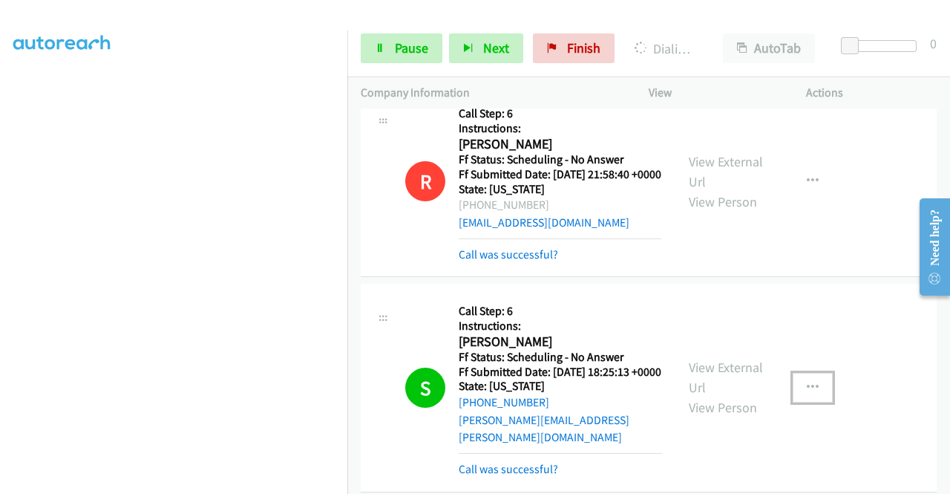
click at [810, 393] on icon "button" at bounding box center [813, 388] width 12 height 12
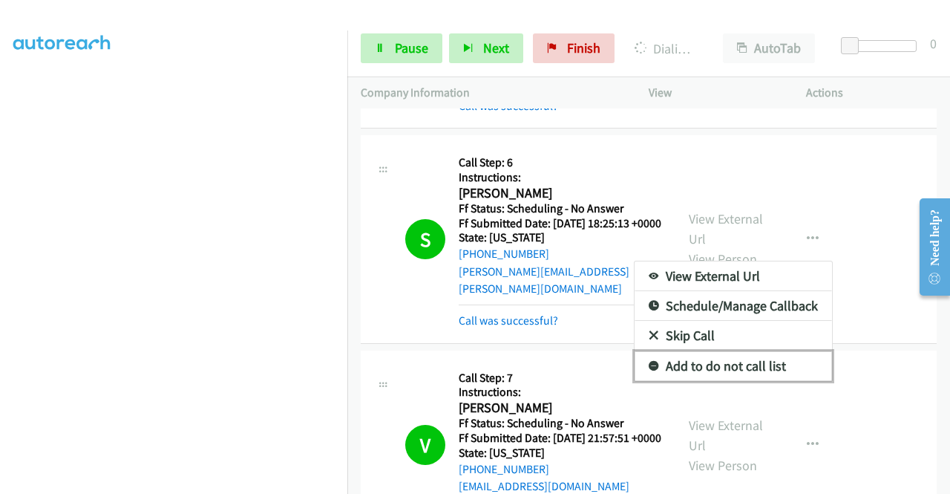
click at [754, 381] on link "Add to do not call list" at bounding box center [733, 366] width 197 height 30
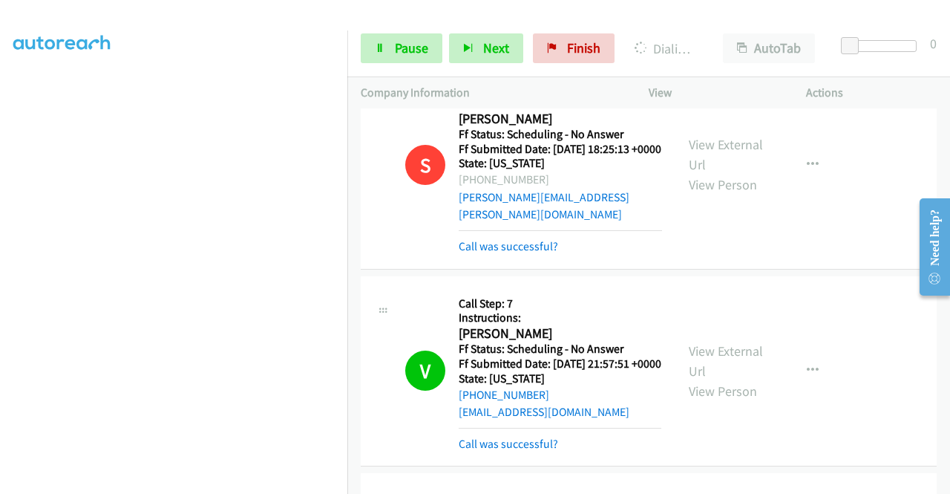
scroll to position [520, 0]
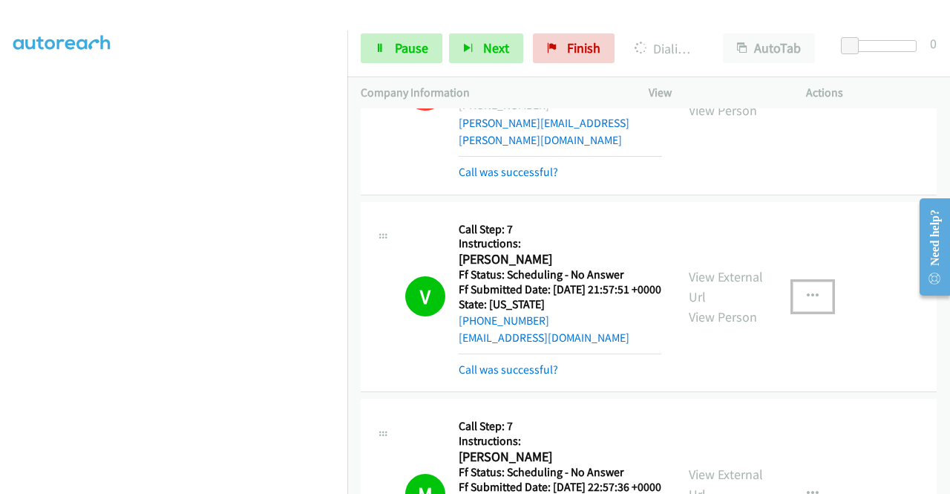
click at [802, 311] on button "button" at bounding box center [813, 296] width 40 height 30
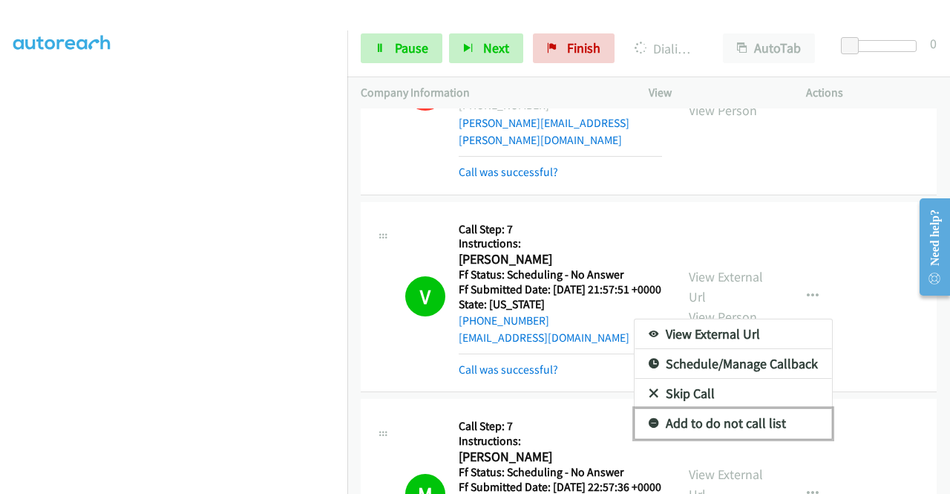
click at [739, 438] on link "Add to do not call list" at bounding box center [733, 423] width 197 height 30
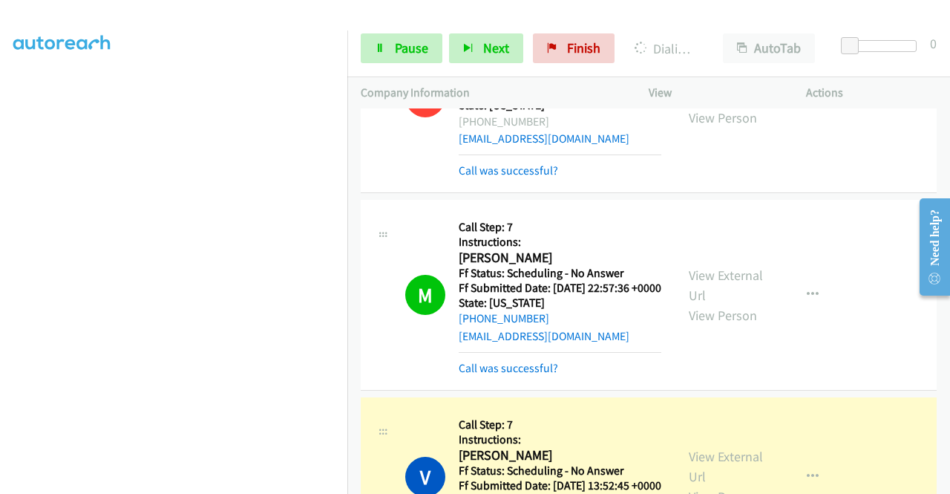
scroll to position [742, 0]
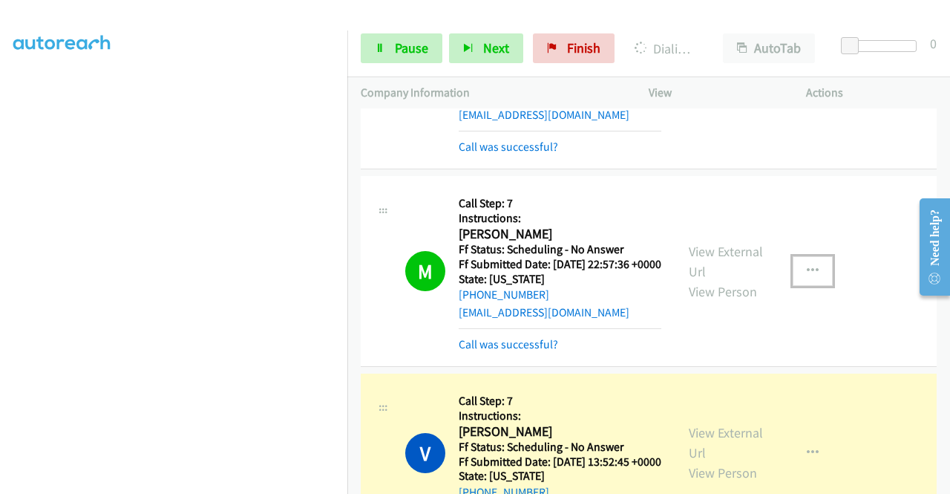
click at [808, 277] on icon "button" at bounding box center [813, 271] width 12 height 12
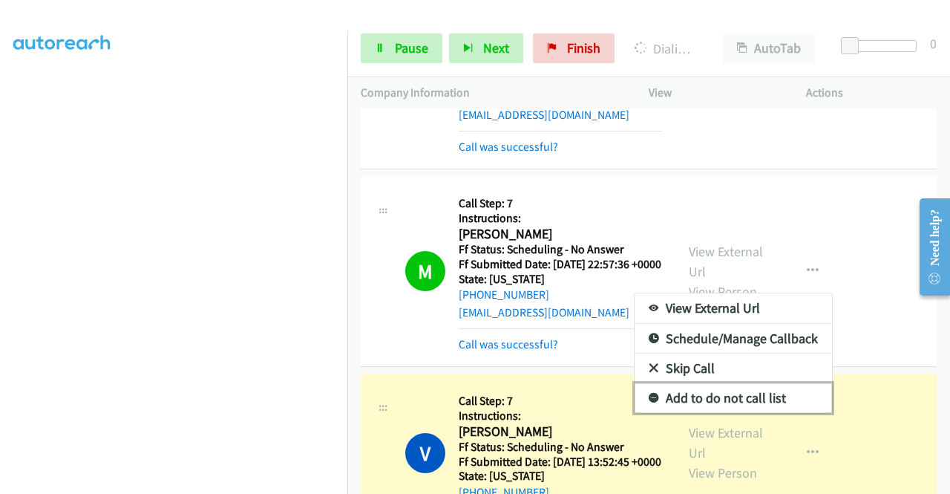
click at [757, 413] on link "Add to do not call list" at bounding box center [733, 398] width 197 height 30
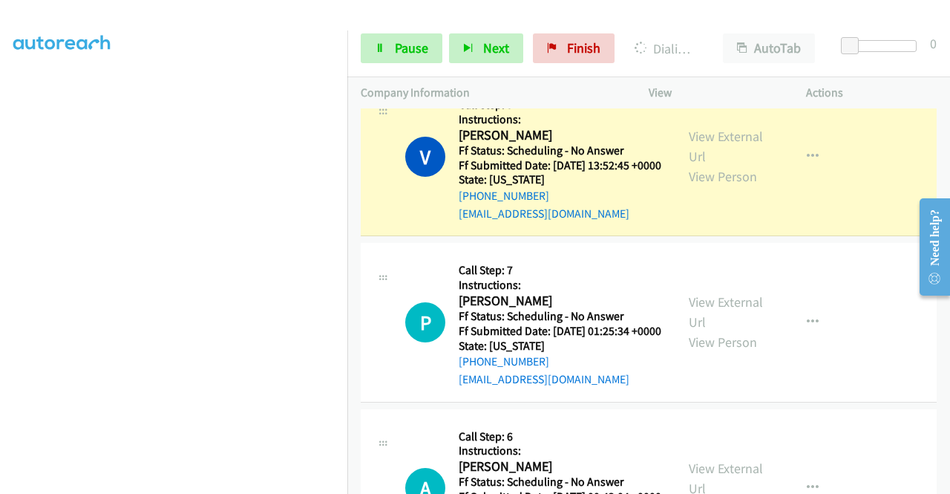
scroll to position [1039, 0]
click at [807, 162] on icon "button" at bounding box center [813, 156] width 12 height 12
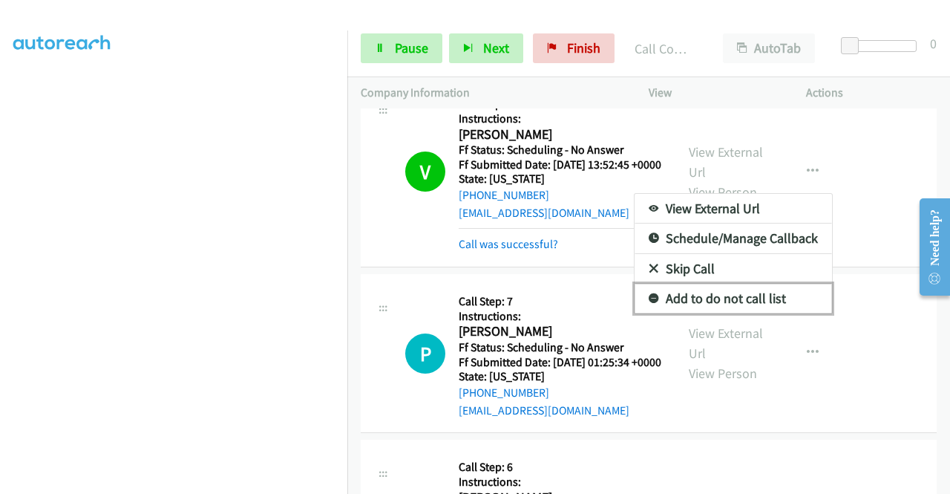
click at [721, 313] on link "Add to do not call list" at bounding box center [733, 299] width 197 height 30
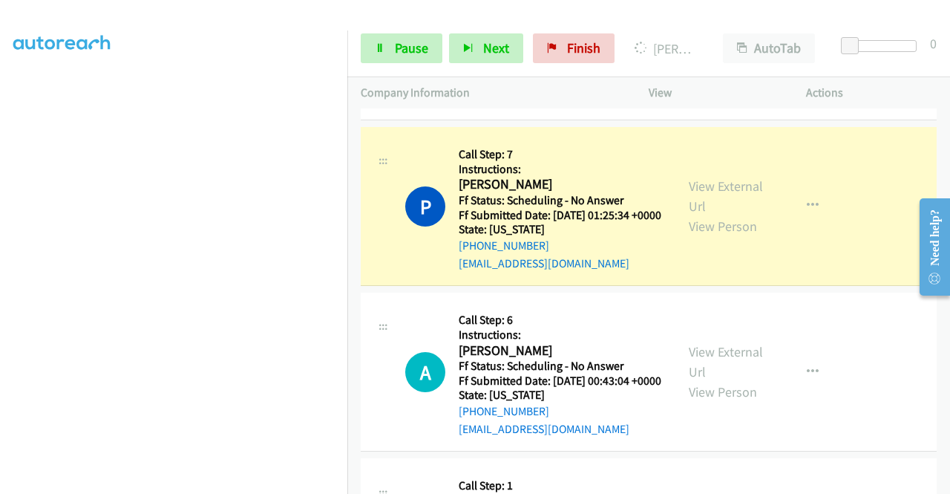
scroll to position [1188, 0]
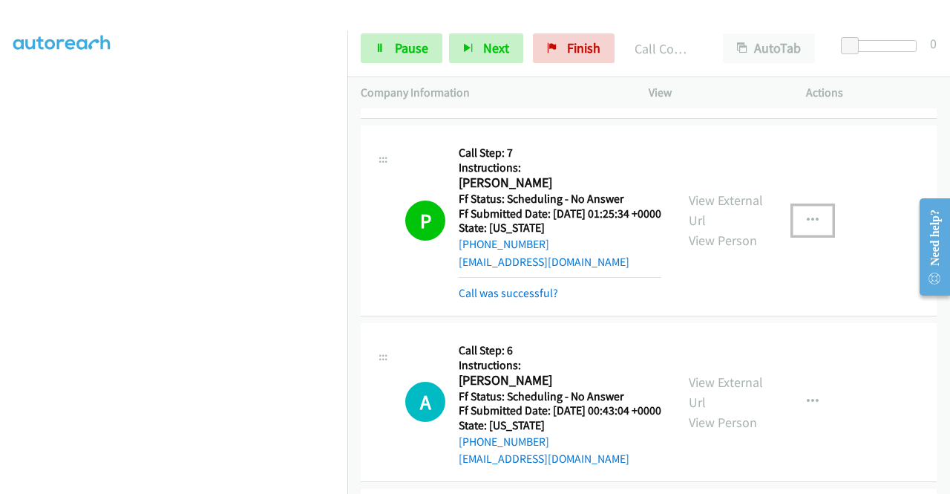
click at [811, 235] on button "button" at bounding box center [813, 221] width 40 height 30
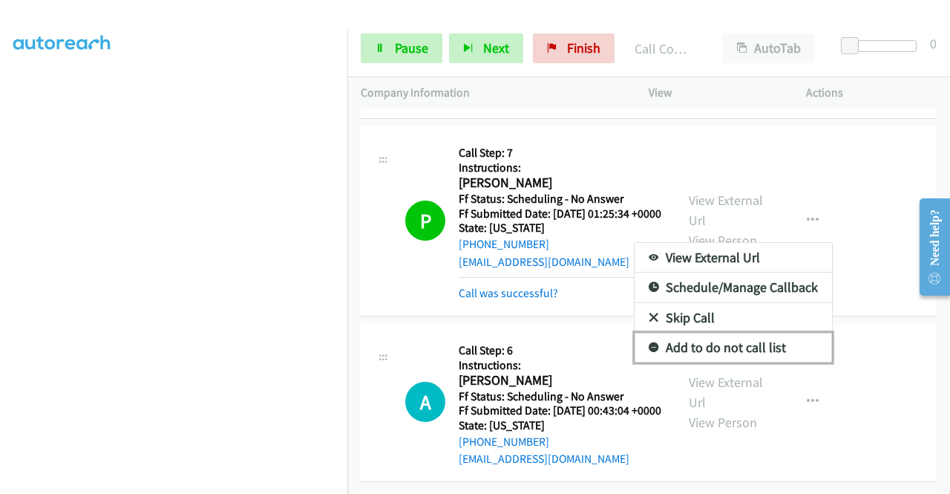
click at [736, 362] on link "Add to do not call list" at bounding box center [733, 348] width 197 height 30
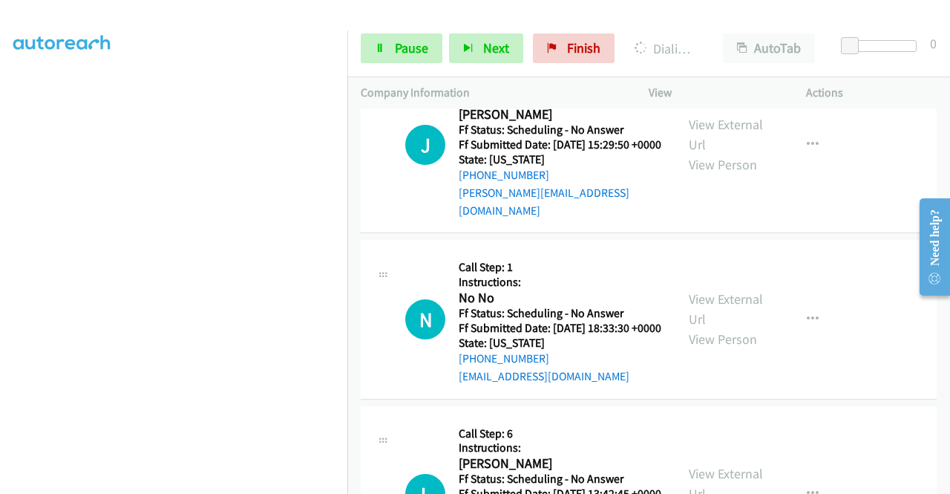
scroll to position [2837, 0]
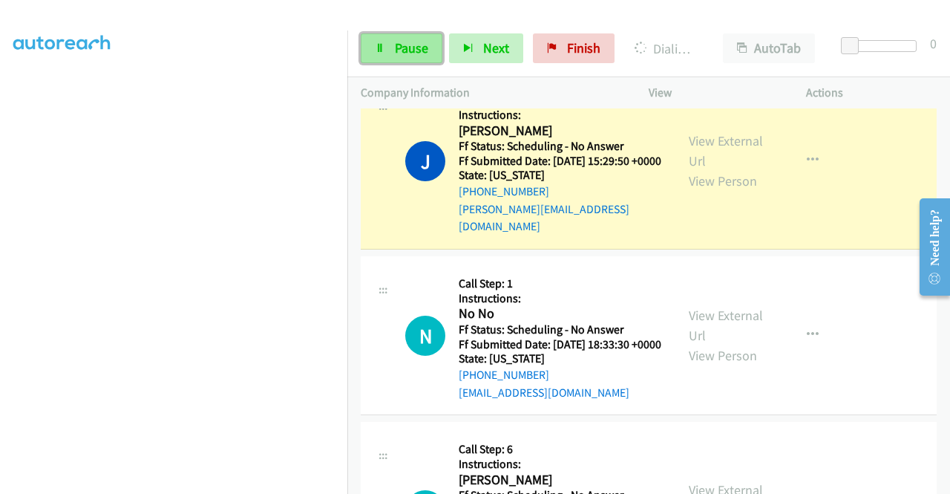
click at [408, 55] on span "Pause" at bounding box center [411, 47] width 33 height 17
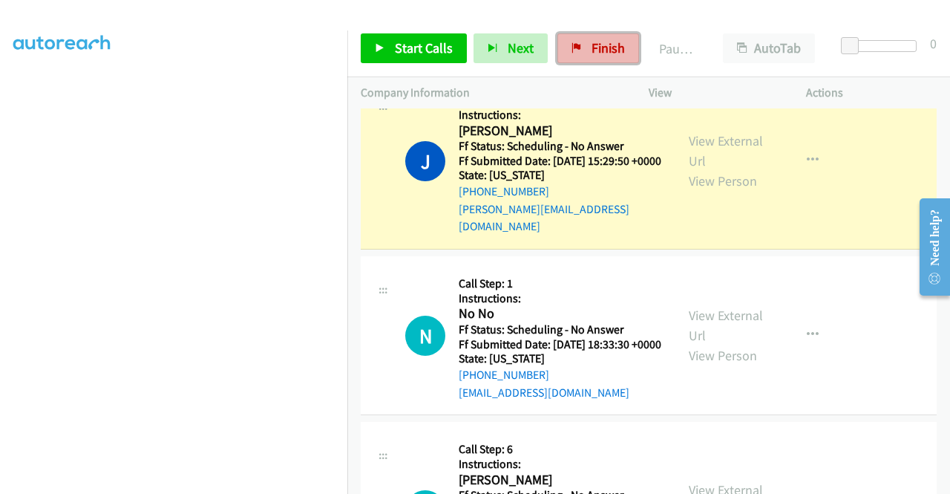
click at [612, 53] on span "Finish" at bounding box center [608, 47] width 33 height 17
